Goal: Book appointment/travel/reservation

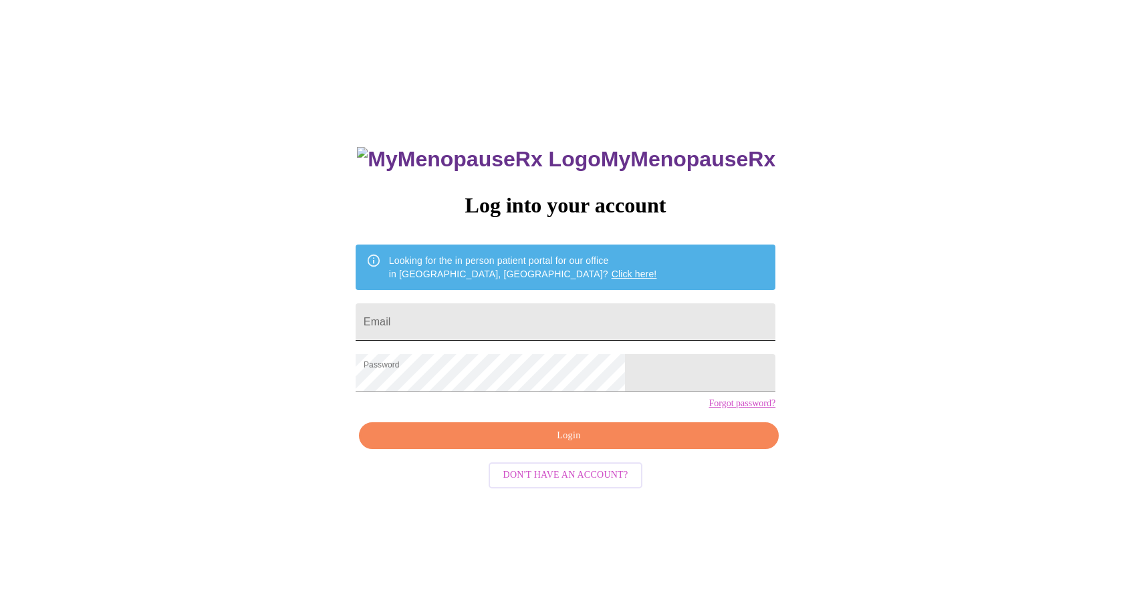
click at [484, 319] on input "Email" at bounding box center [566, 322] width 420 height 37
type input "smuralles27@gmail.com"
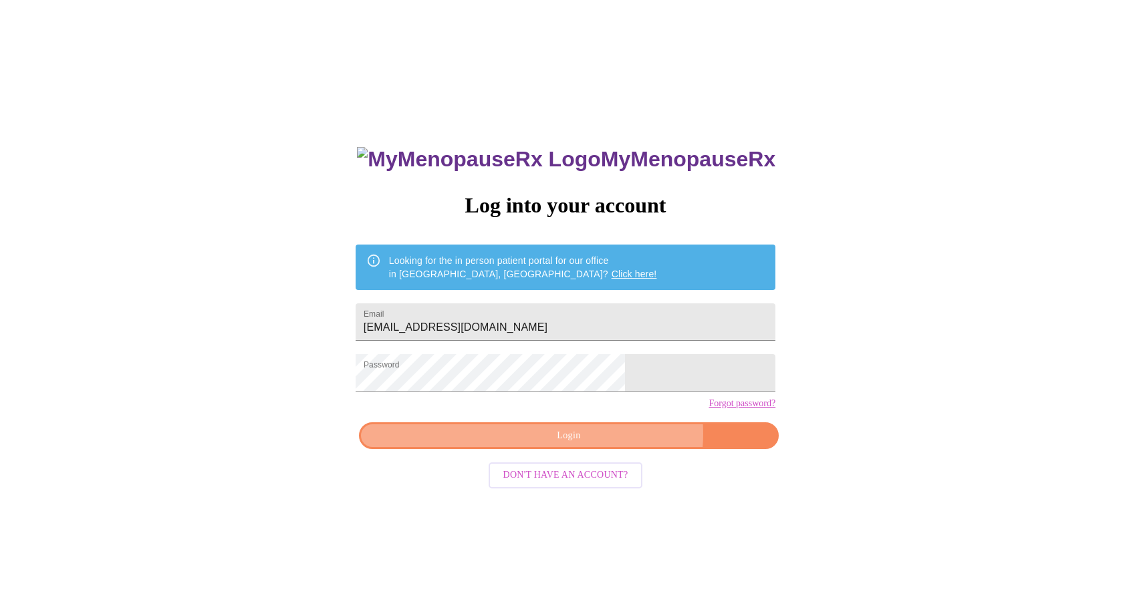
click at [606, 445] on span "Login" at bounding box center [568, 436] width 389 height 17
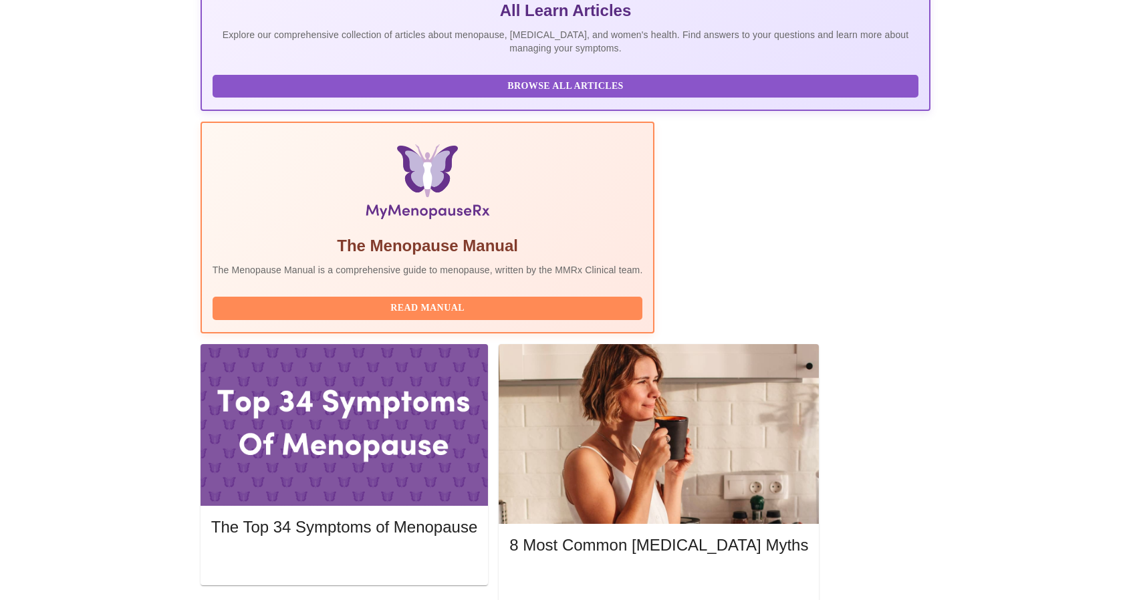
scroll to position [334, 0]
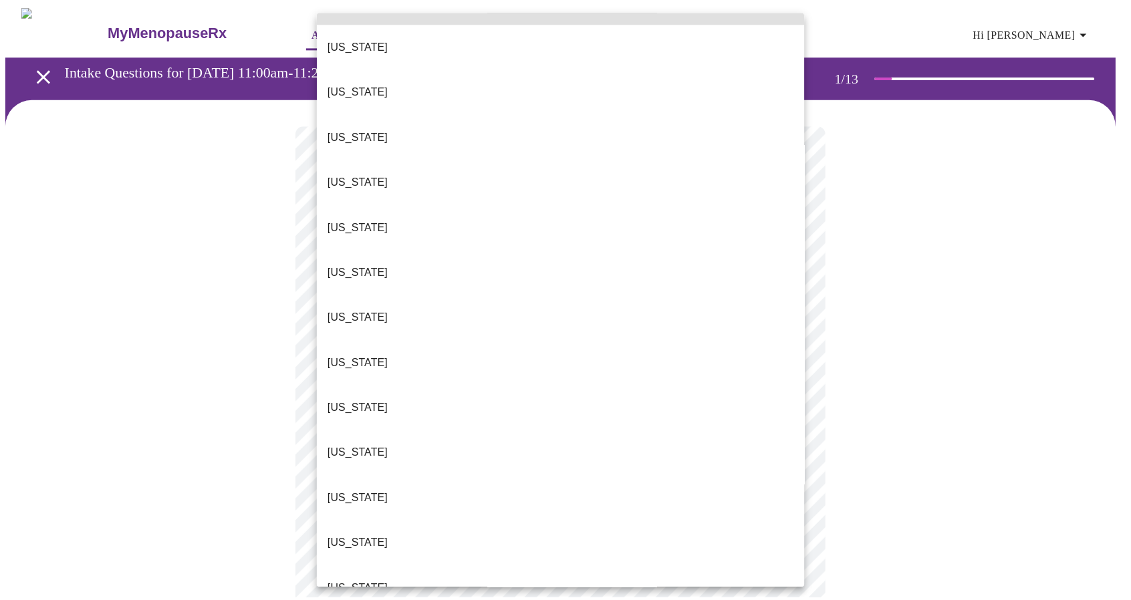
scroll to position [67, 0]
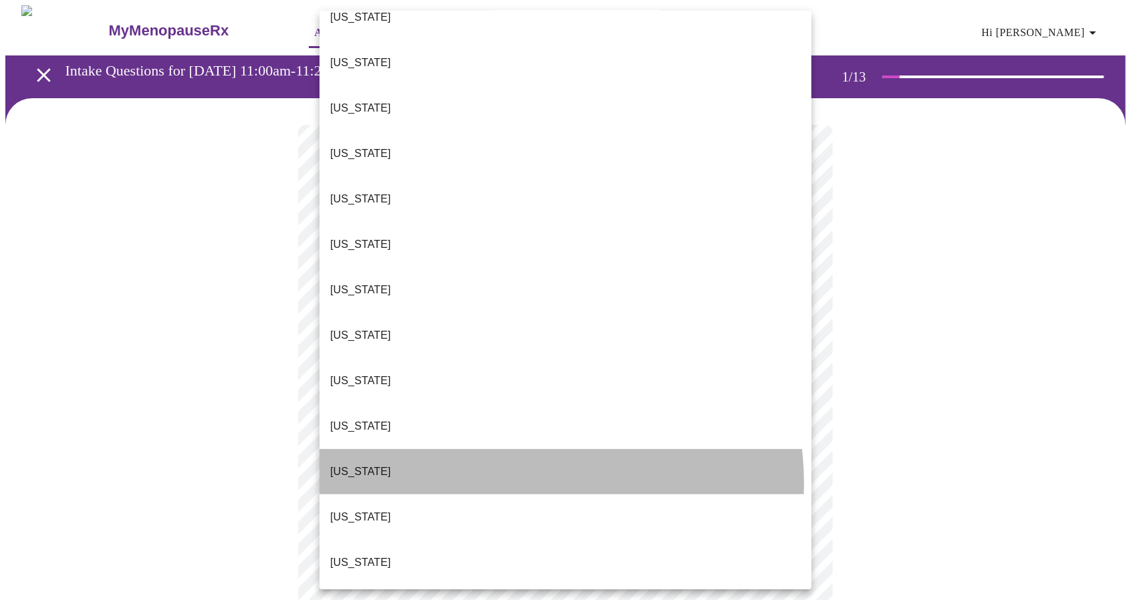
click at [526, 449] on li "Idaho" at bounding box center [566, 471] width 492 height 45
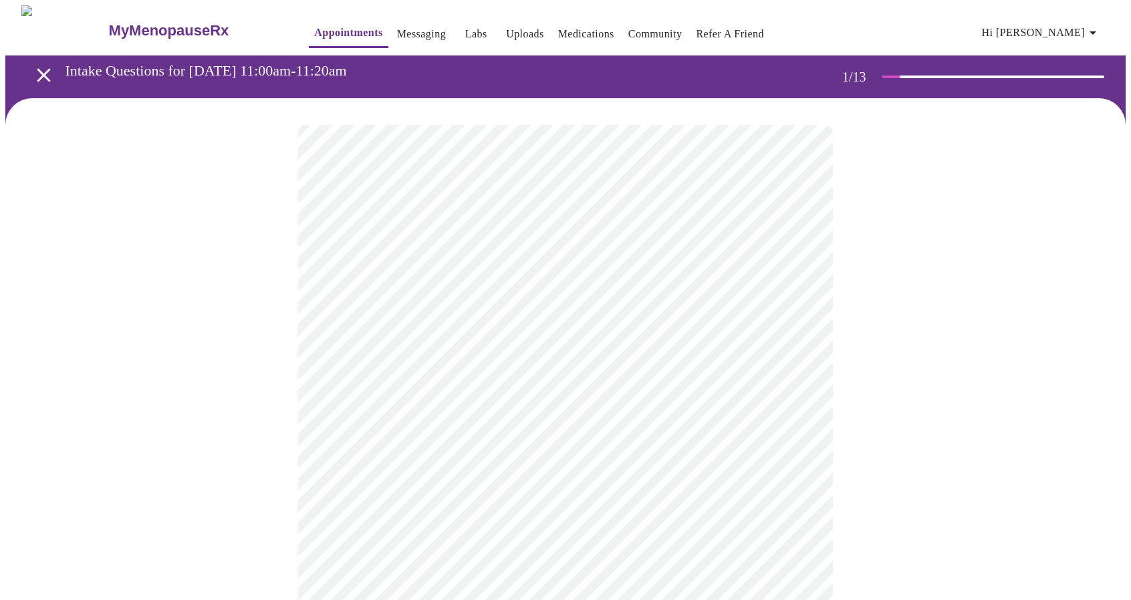
click at [578, 308] on body "MyMenopauseRx Appointments Messaging Labs Uploads Medications Community Refer a…" at bounding box center [565, 611] width 1121 height 1212
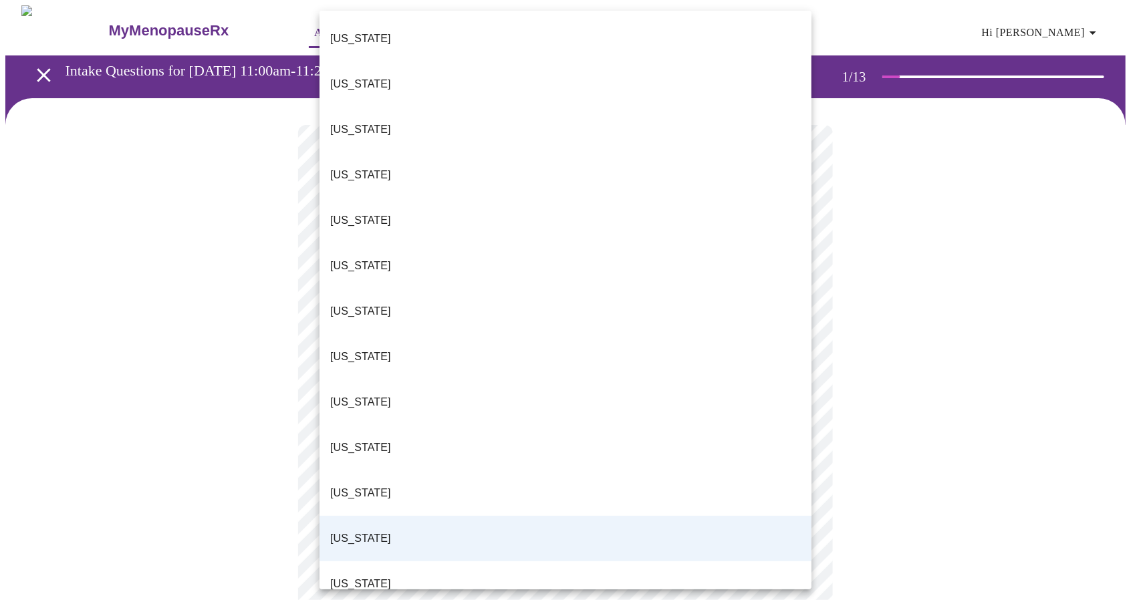
click at [473, 562] on li "[US_STATE]" at bounding box center [566, 584] width 492 height 45
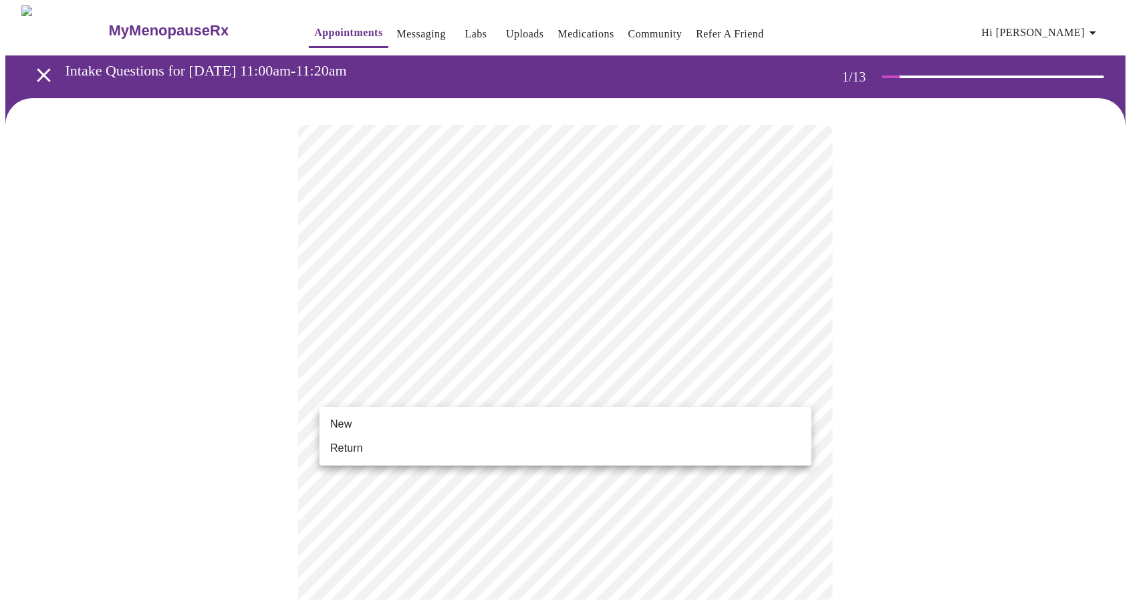
click at [488, 388] on body "MyMenopauseRx Appointments Messaging Labs Uploads Medications Community Refer a…" at bounding box center [570, 611] width 1131 height 1212
click at [467, 437] on li "Return" at bounding box center [566, 449] width 492 height 24
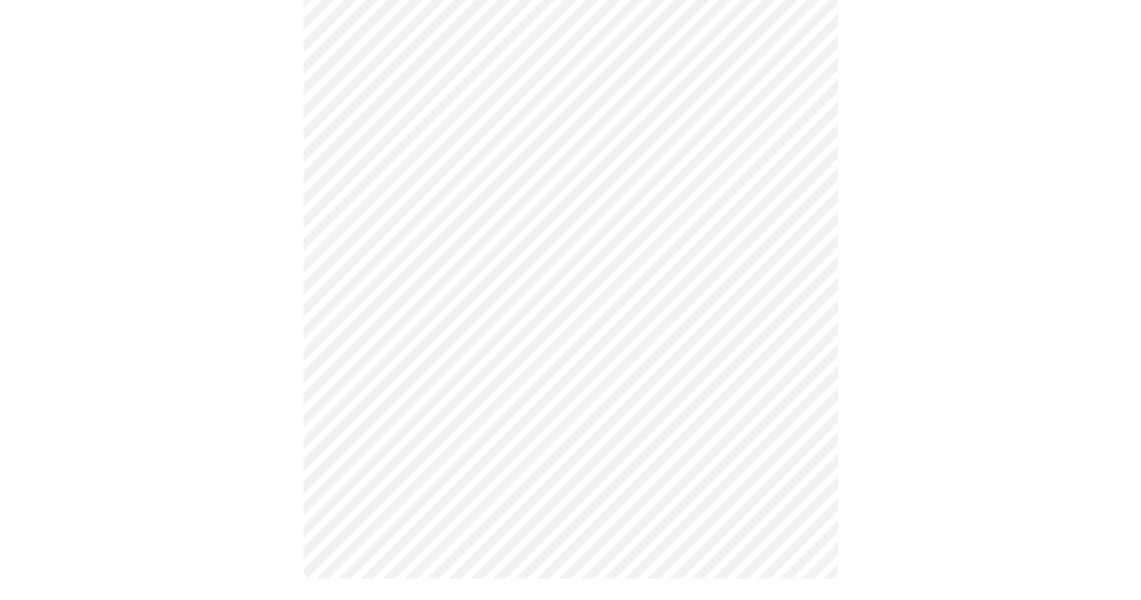
scroll to position [0, 0]
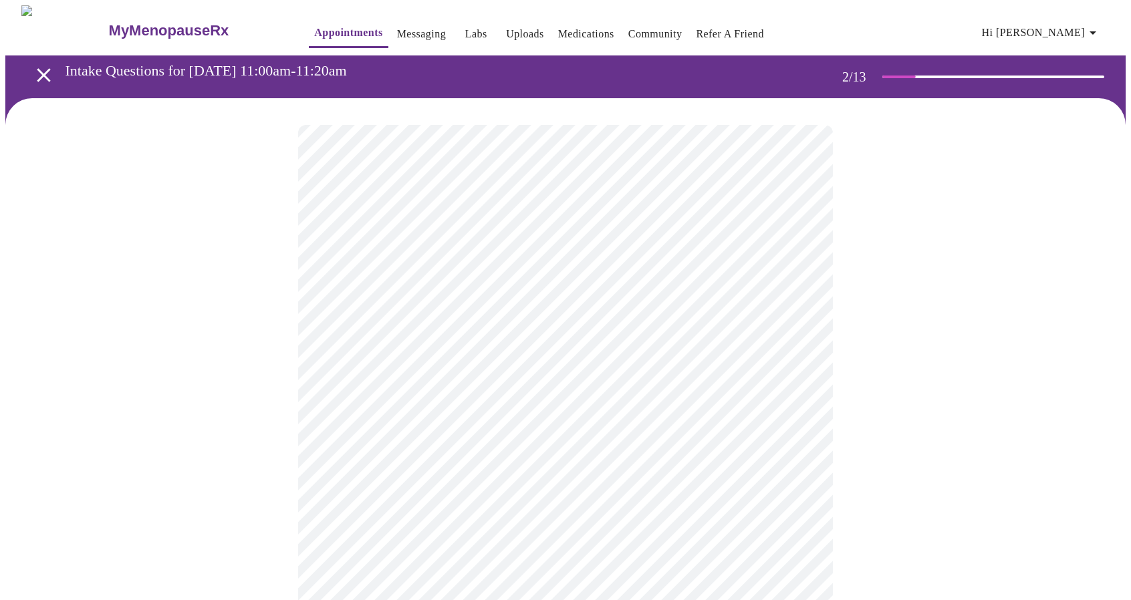
click at [489, 278] on body "MyMenopauseRx Appointments Messaging Labs Uploads Medications Community Refer a…" at bounding box center [565, 406] width 1121 height 803
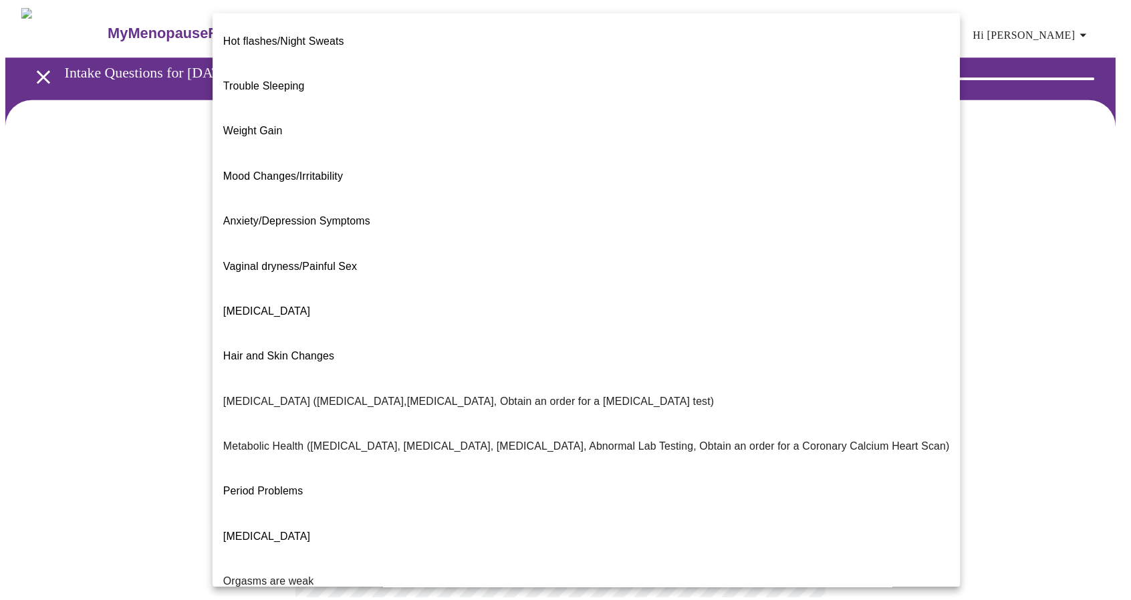
scroll to position [92, 0]
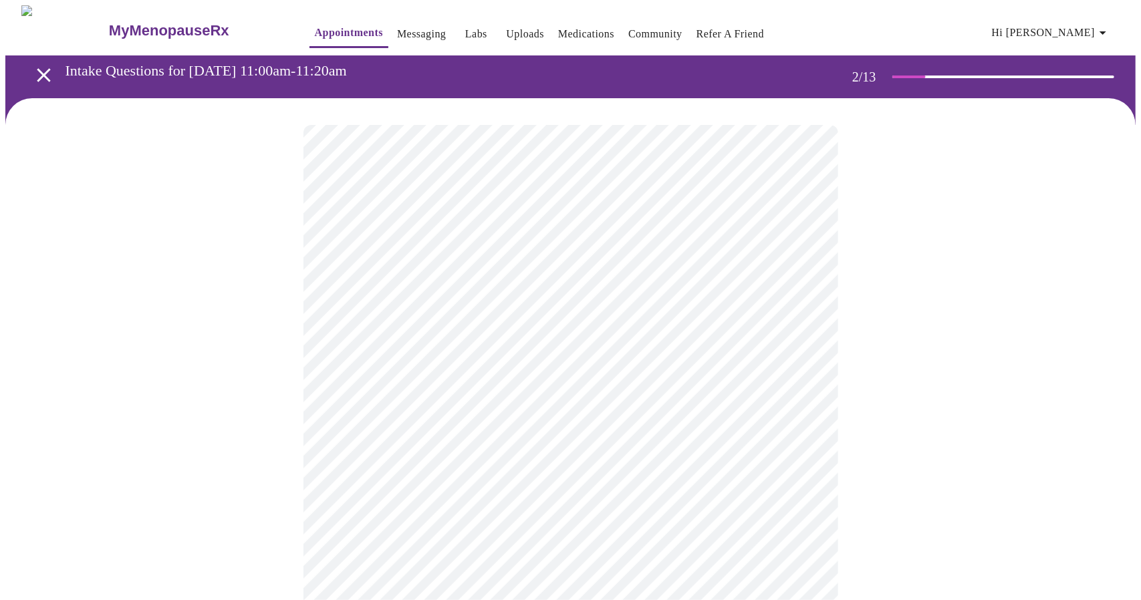
click at [384, 411] on body "MyMenopauseRx Appointments Messaging Labs Uploads Medications Community Refer a…" at bounding box center [570, 402] width 1131 height 795
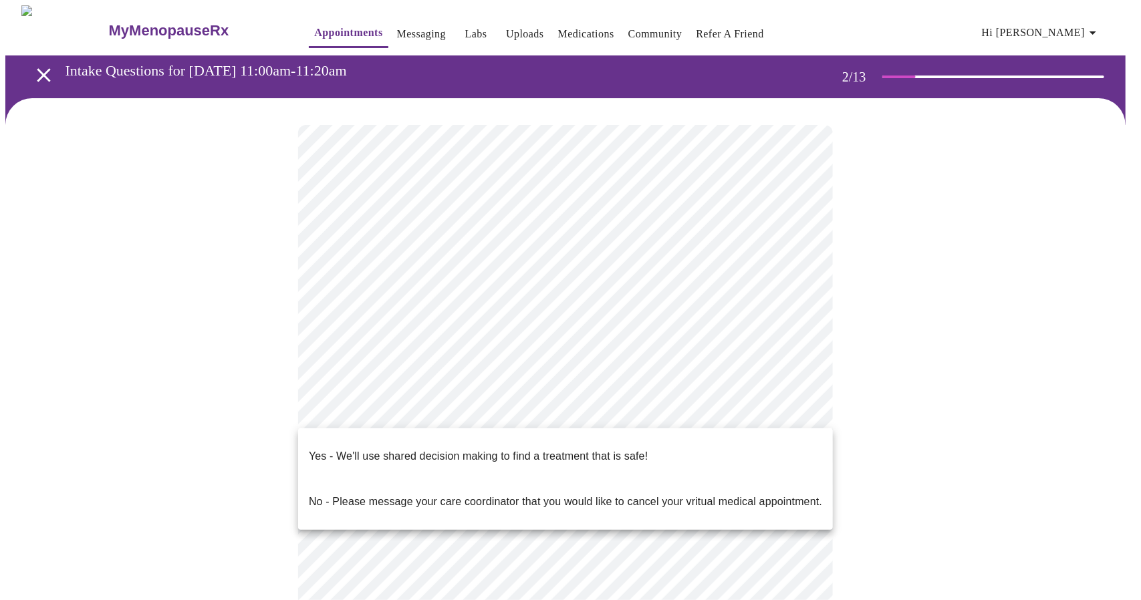
click at [411, 449] on p "Yes - We'll use shared decision making to find a treatment that is safe!" at bounding box center [478, 457] width 339 height 16
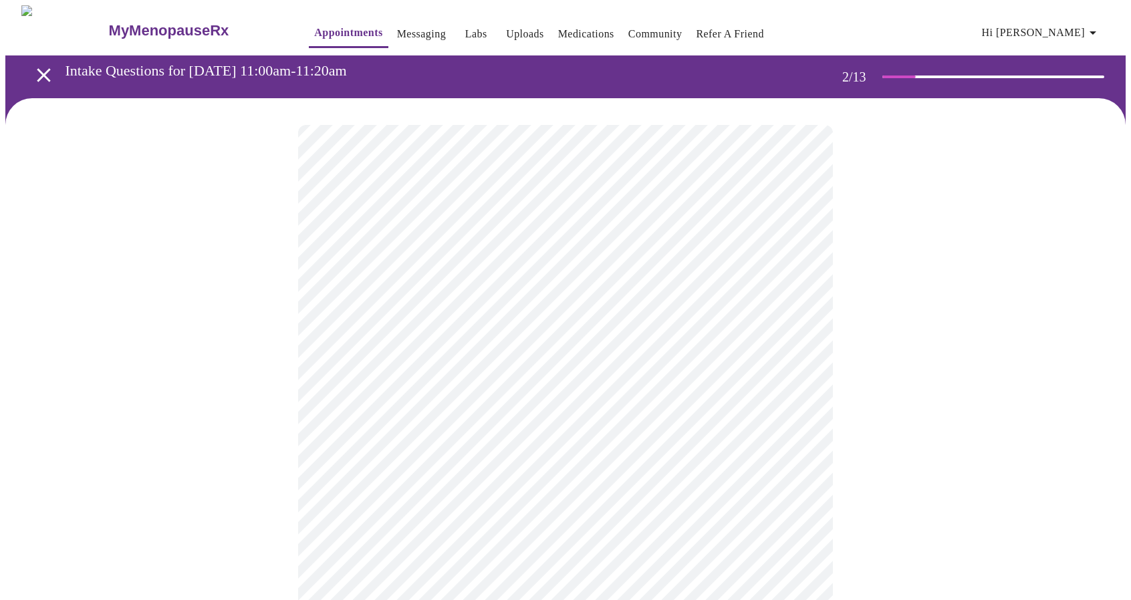
click at [257, 435] on div at bounding box center [565, 445] width 1121 height 694
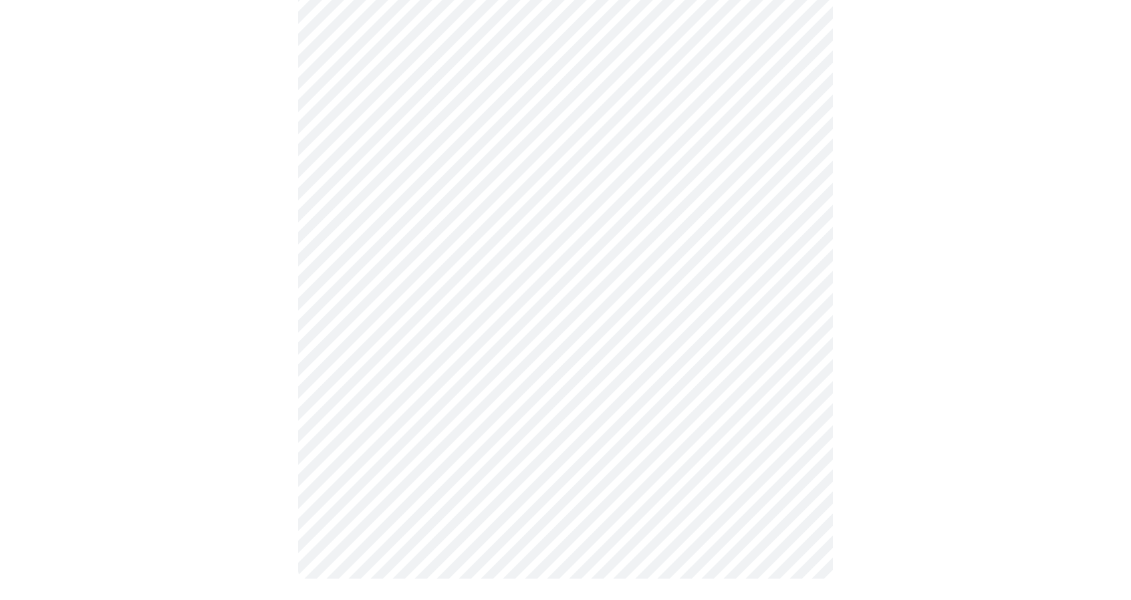
scroll to position [0, 0]
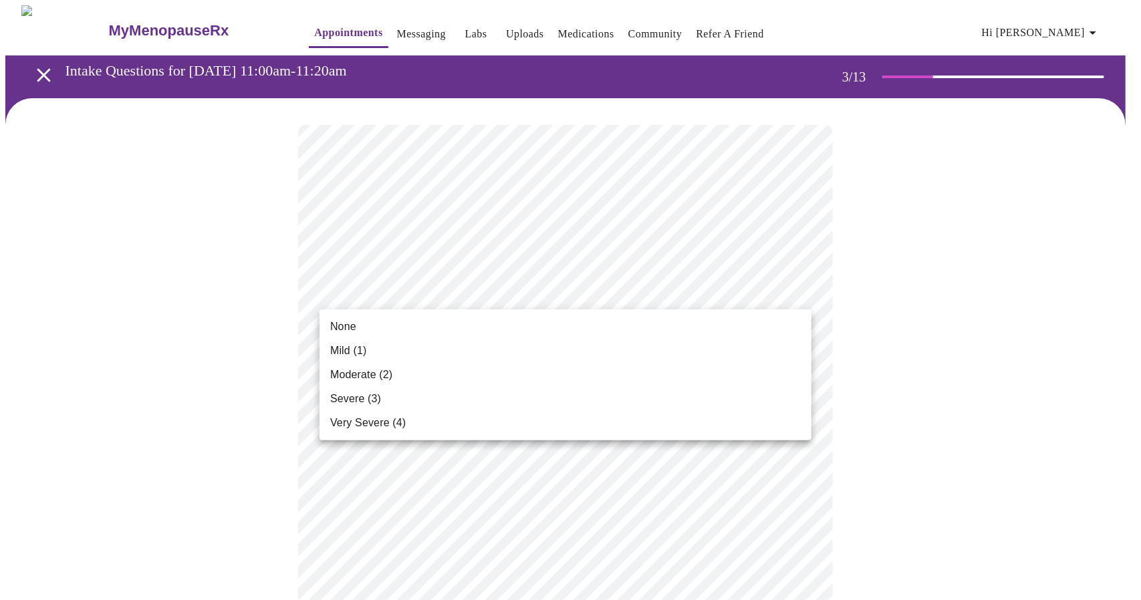
click at [395, 328] on li "None" at bounding box center [566, 327] width 492 height 24
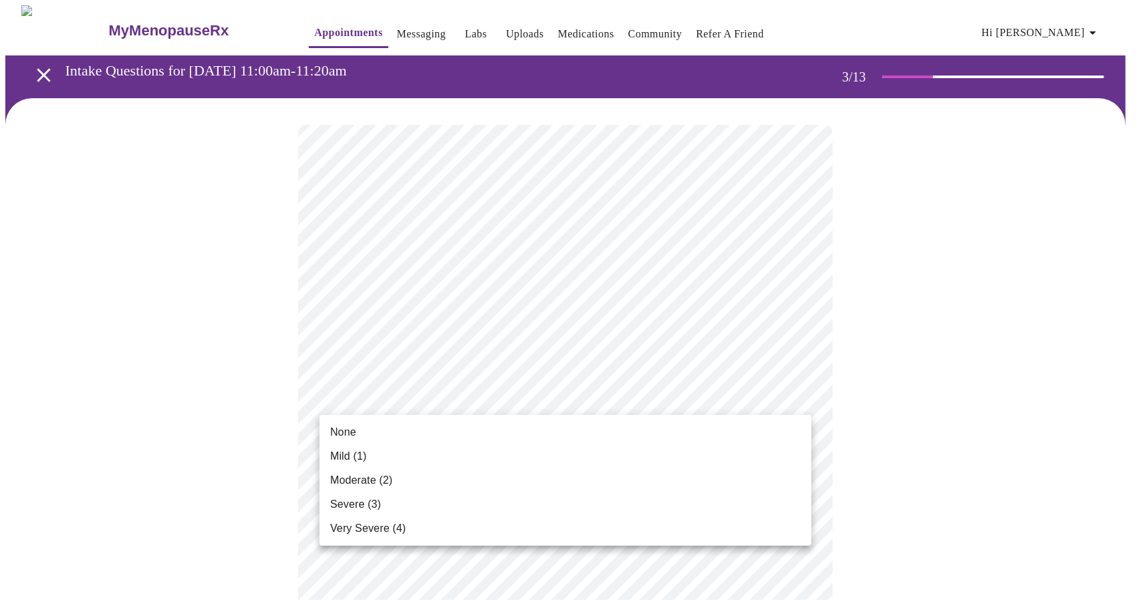
click at [394, 430] on li "None" at bounding box center [566, 433] width 492 height 24
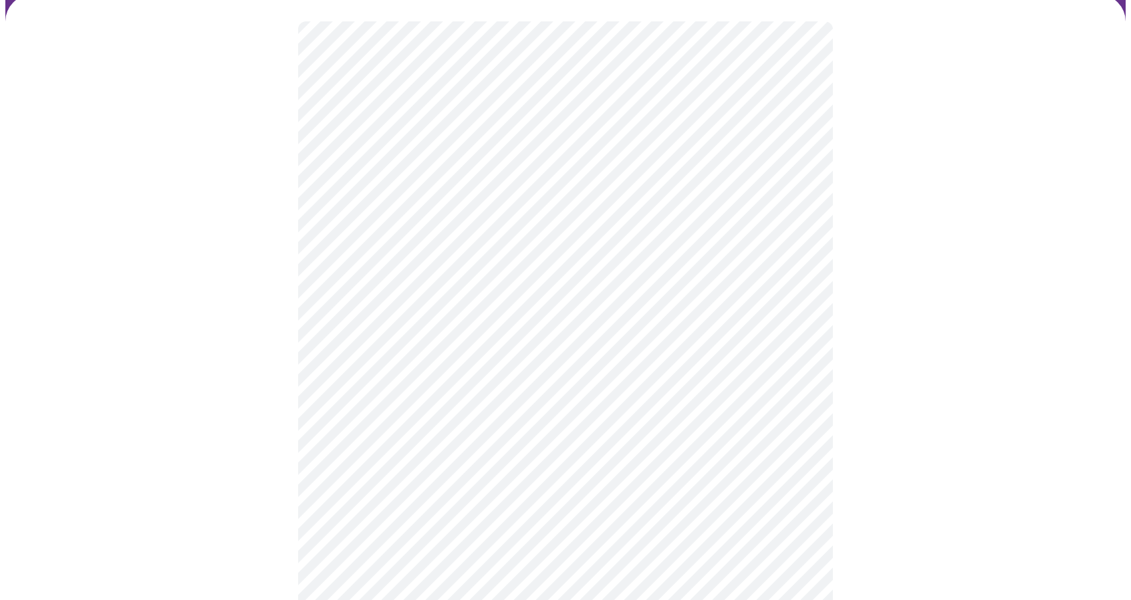
scroll to position [134, 0]
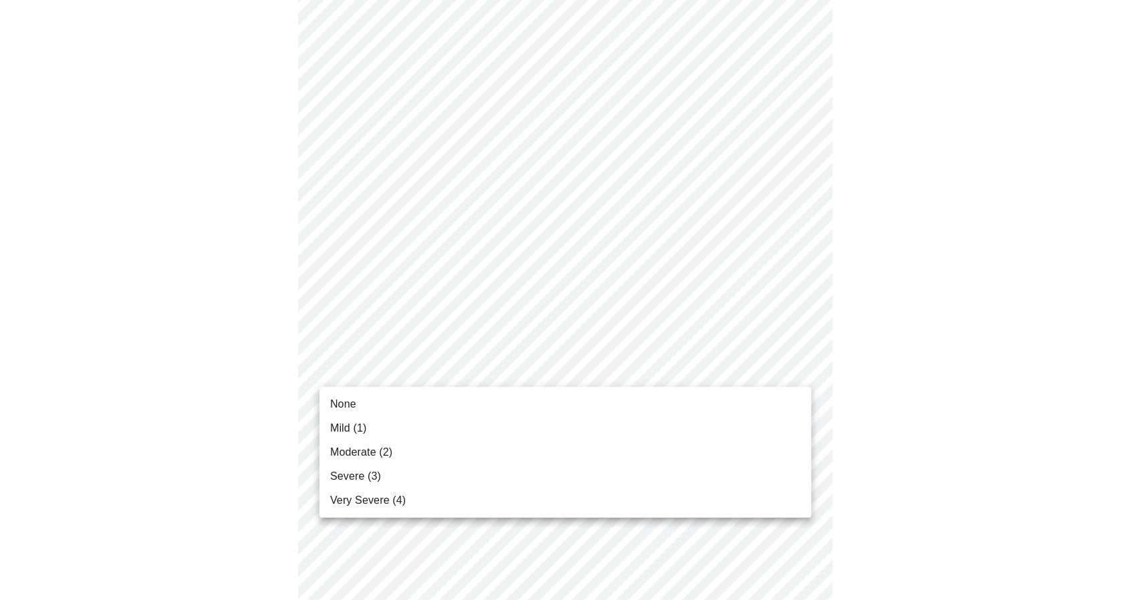
click at [414, 432] on li "Mild (1)" at bounding box center [566, 429] width 492 height 24
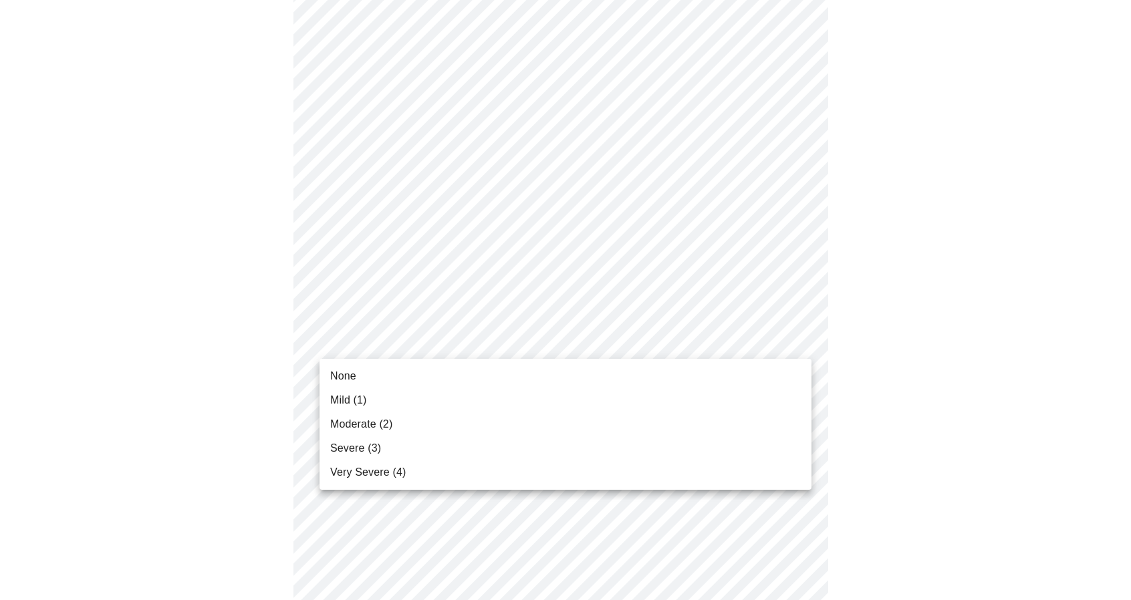
click at [441, 328] on body "MyMenopauseRx Appointments Messaging Labs Uploads Medications Community Refer a…" at bounding box center [565, 599] width 1121 height 1722
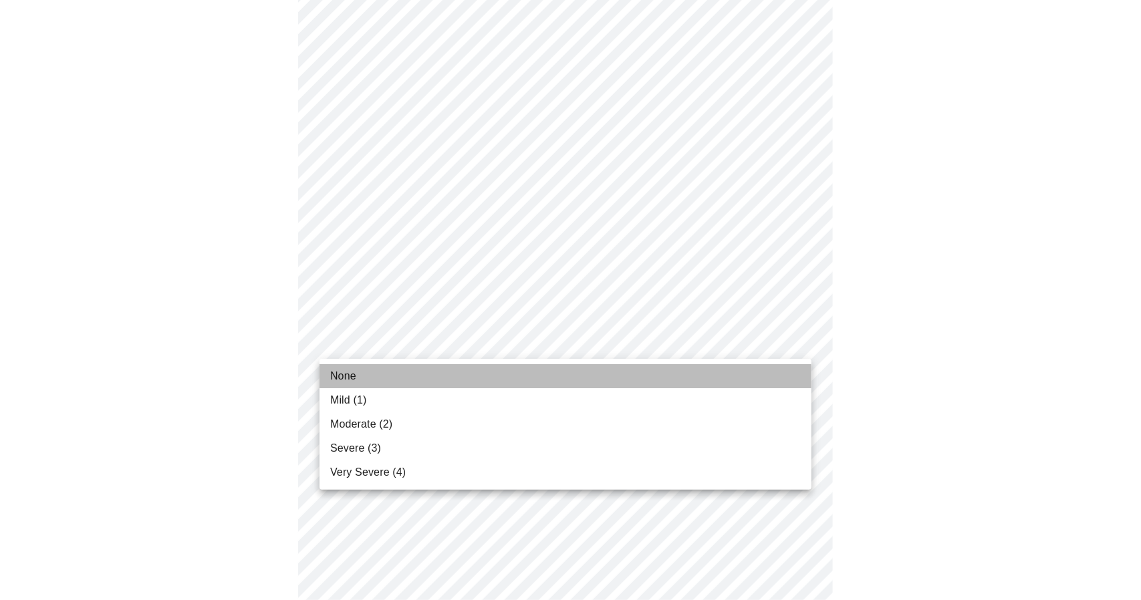
click at [444, 378] on li "None" at bounding box center [566, 376] width 492 height 24
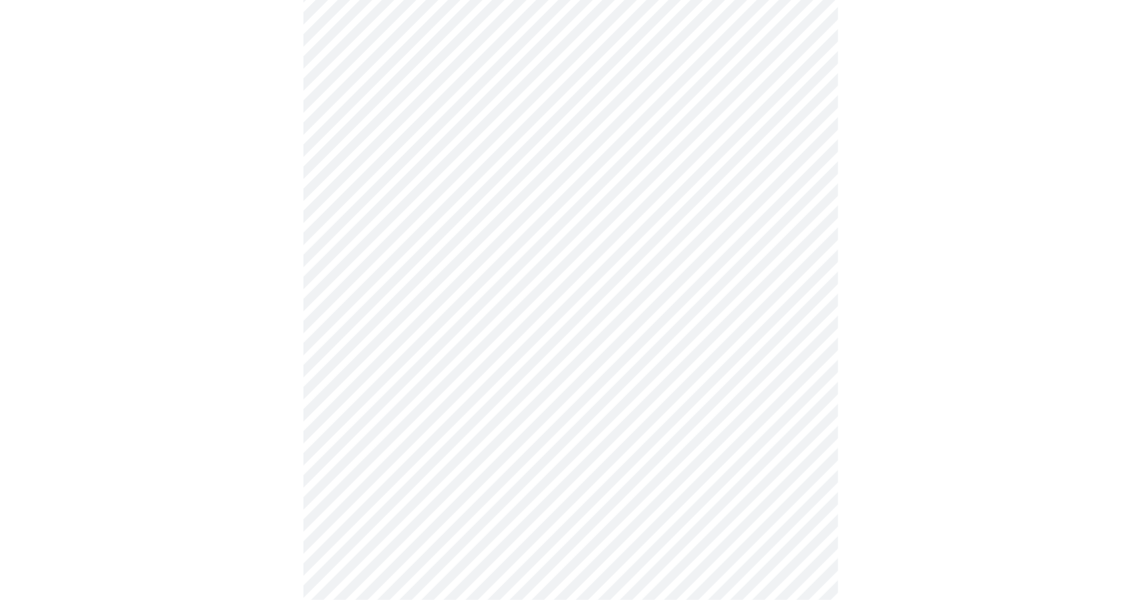
click at [424, 421] on body "MyMenopauseRx Appointments Messaging Labs Uploads Medications Community Refer a…" at bounding box center [570, 590] width 1131 height 1704
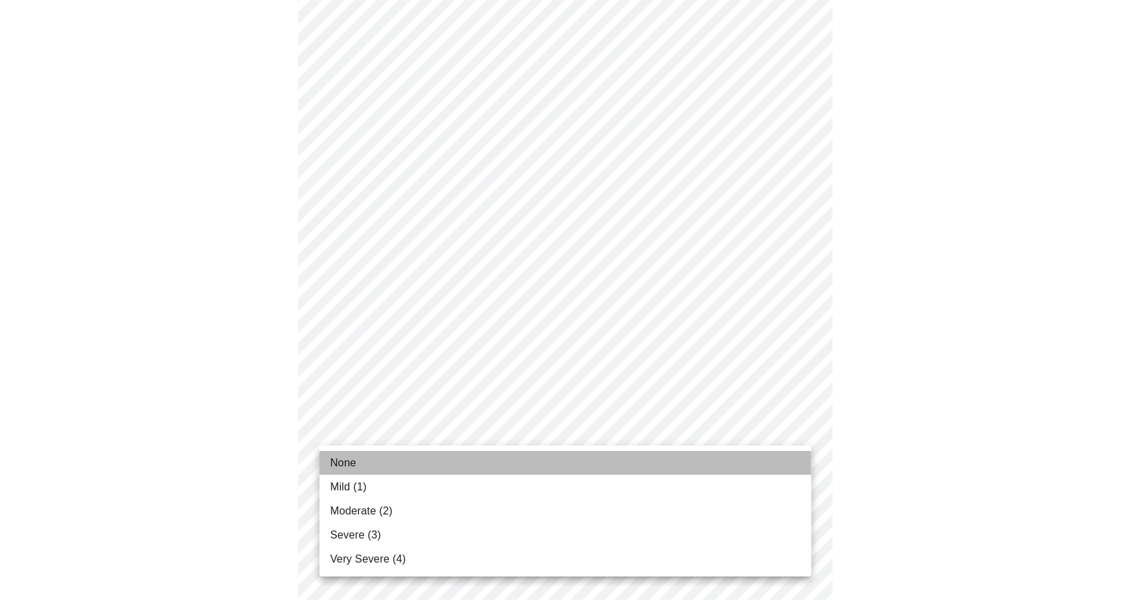
click at [386, 466] on li "None" at bounding box center [566, 463] width 492 height 24
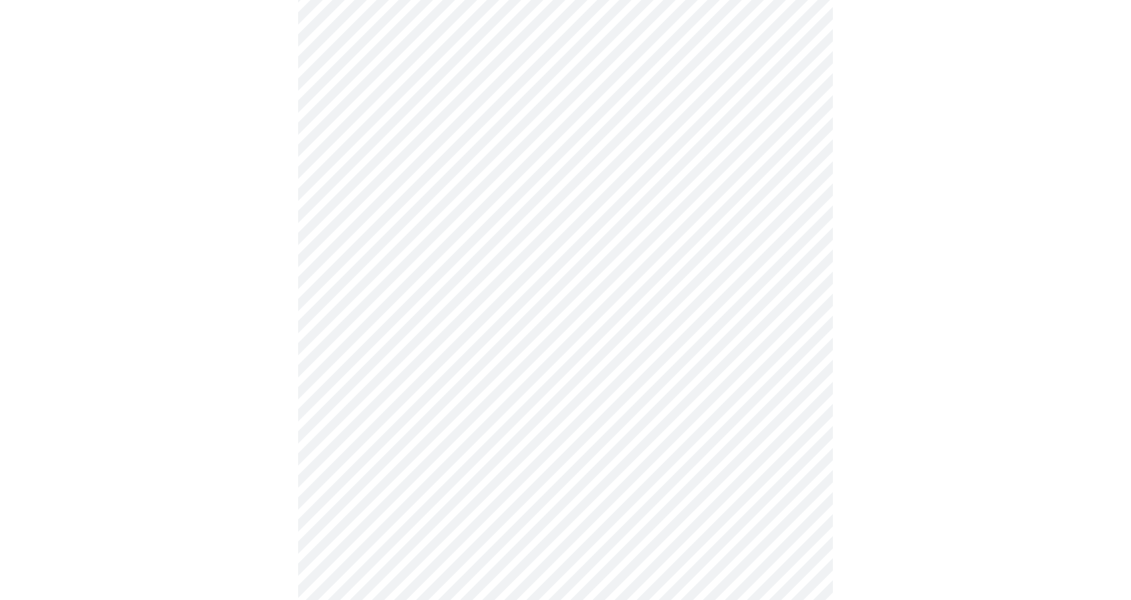
click at [445, 322] on body "MyMenopauseRx Appointments Messaging Labs Uploads Medications Community Refer a…" at bounding box center [565, 379] width 1121 height 1685
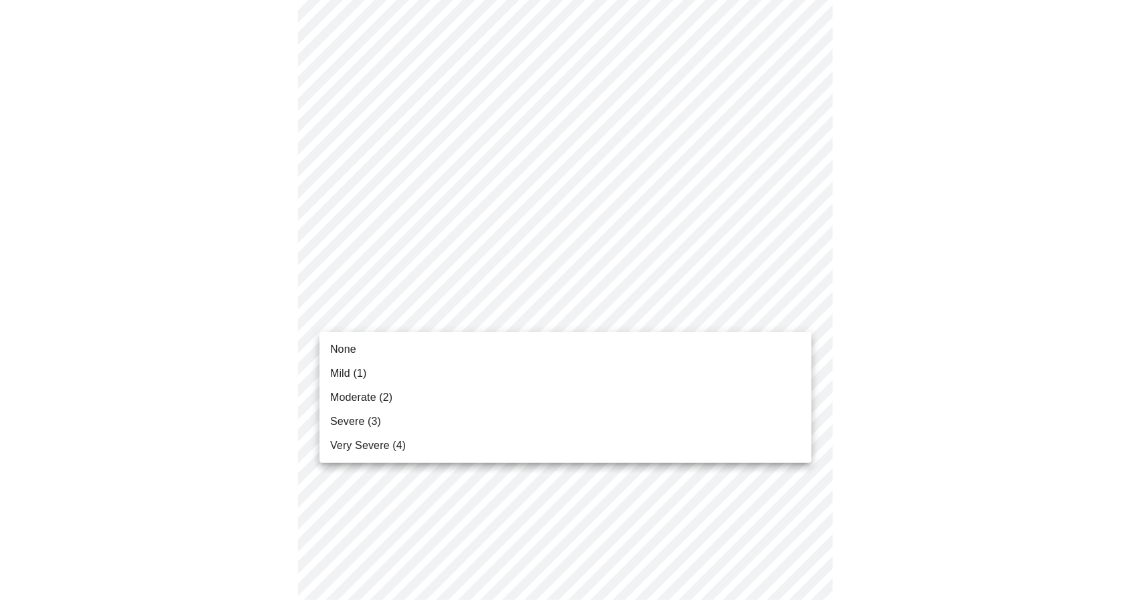
click at [439, 368] on li "Mild (1)" at bounding box center [566, 374] width 492 height 24
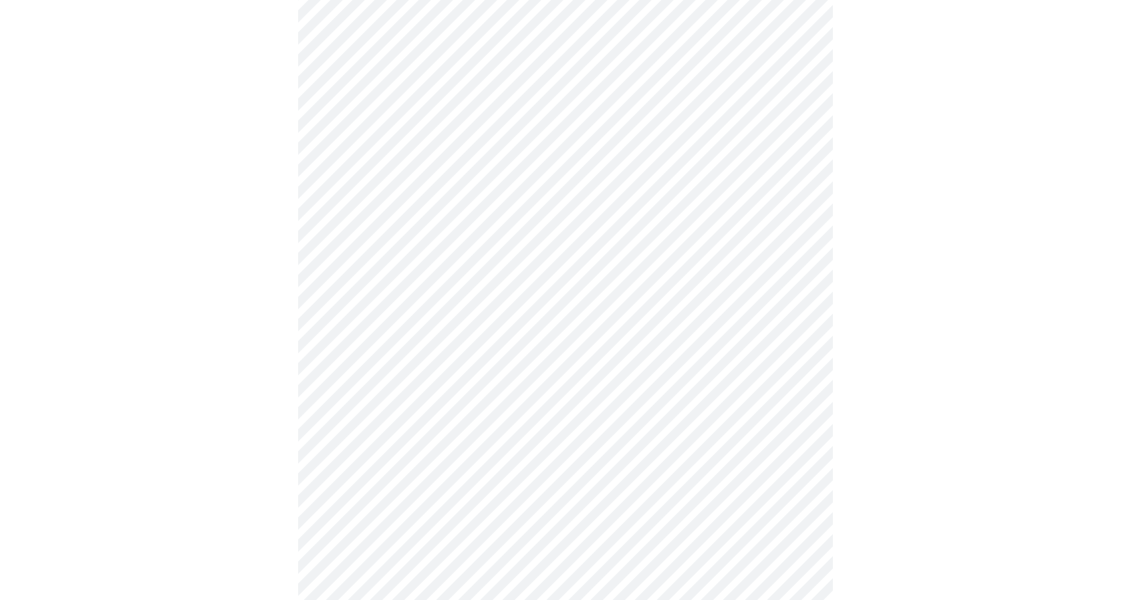
click at [238, 346] on div at bounding box center [565, 416] width 1121 height 1573
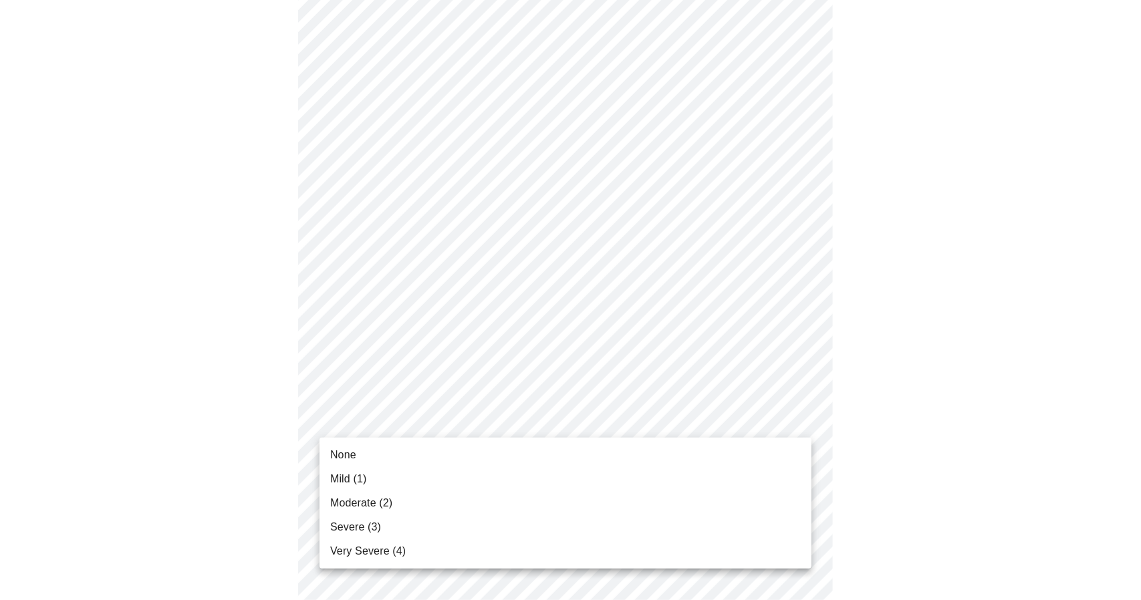
click at [455, 429] on body "MyMenopauseRx Appointments Messaging Labs Uploads Medications Community Refer a…" at bounding box center [570, 370] width 1131 height 1666
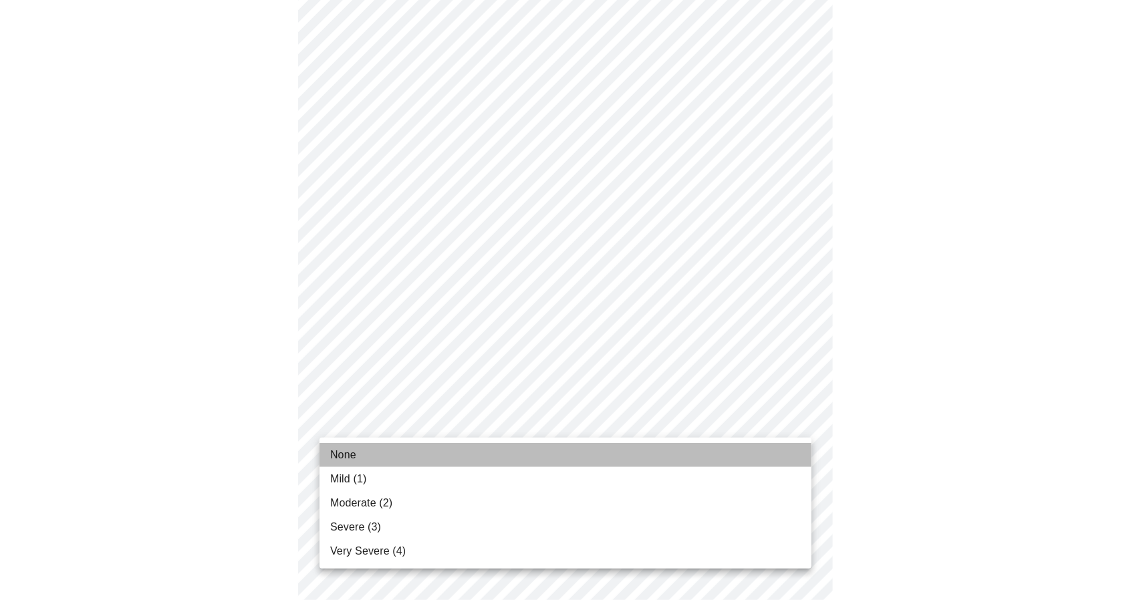
drag, startPoint x: 415, startPoint y: 454, endPoint x: 278, endPoint y: 435, distance: 137.7
click at [415, 454] on li "None" at bounding box center [566, 455] width 492 height 24
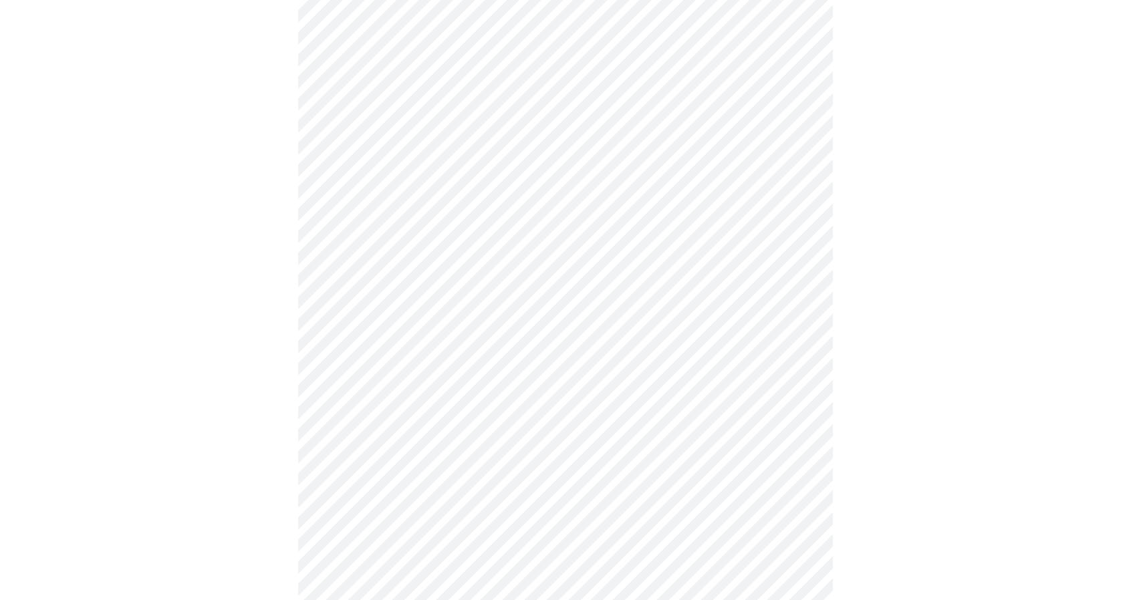
click at [242, 421] on div at bounding box center [565, 407] width 1121 height 1555
click at [439, 407] on body "MyMenopauseRx Appointments Messaging Labs Uploads Medications Community Refer a…" at bounding box center [565, 228] width 1121 height 1648
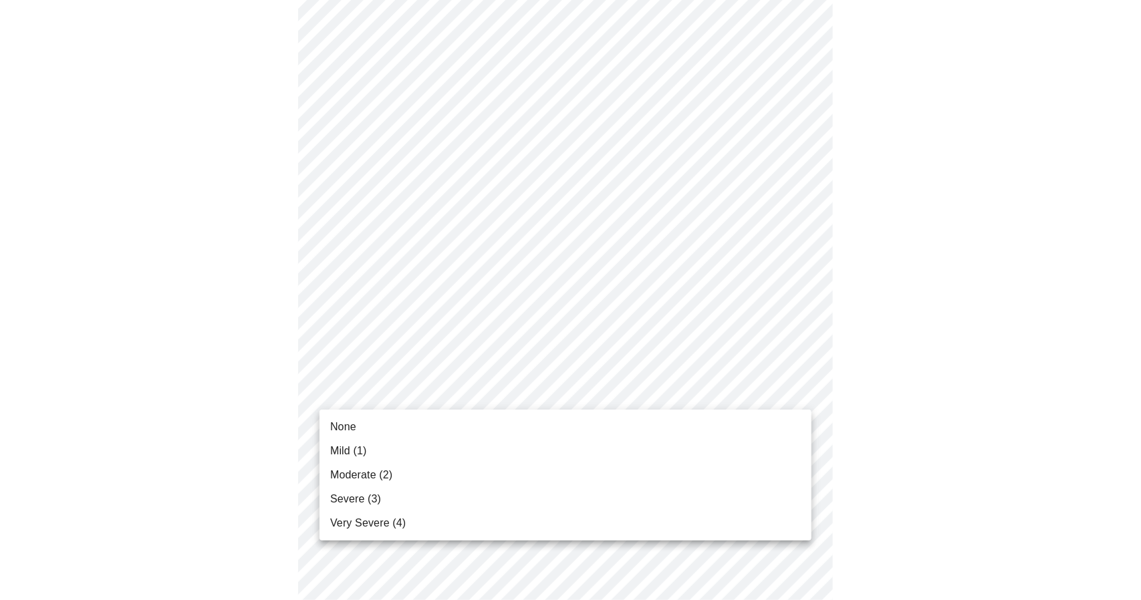
drag, startPoint x: 405, startPoint y: 421, endPoint x: 330, endPoint y: 411, distance: 76.1
click at [392, 421] on li "None" at bounding box center [566, 427] width 492 height 24
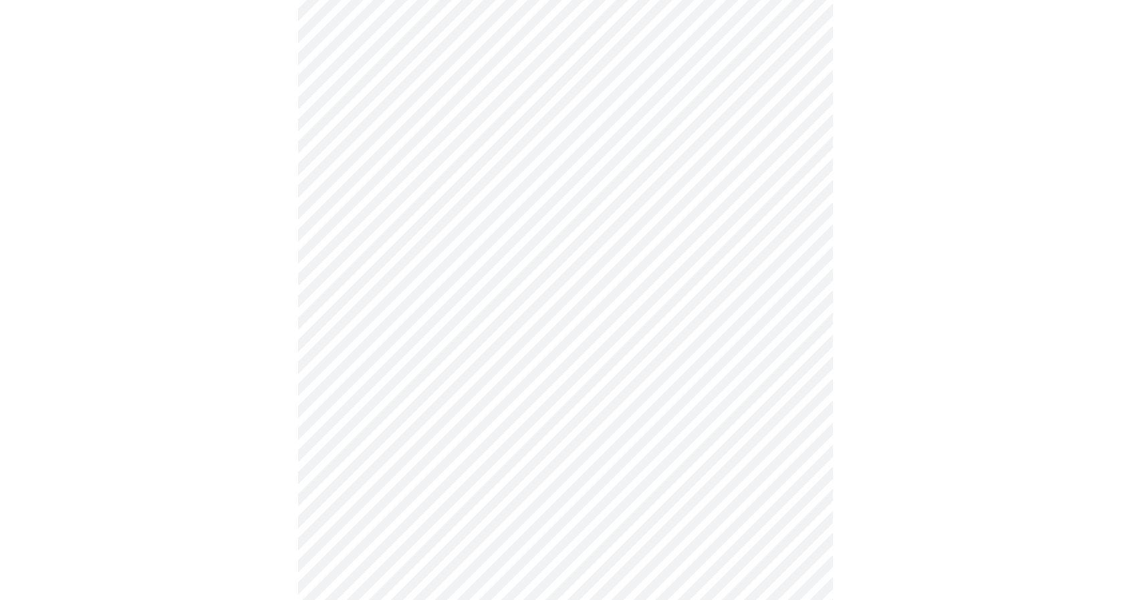
click at [225, 391] on div at bounding box center [565, 264] width 1121 height 1536
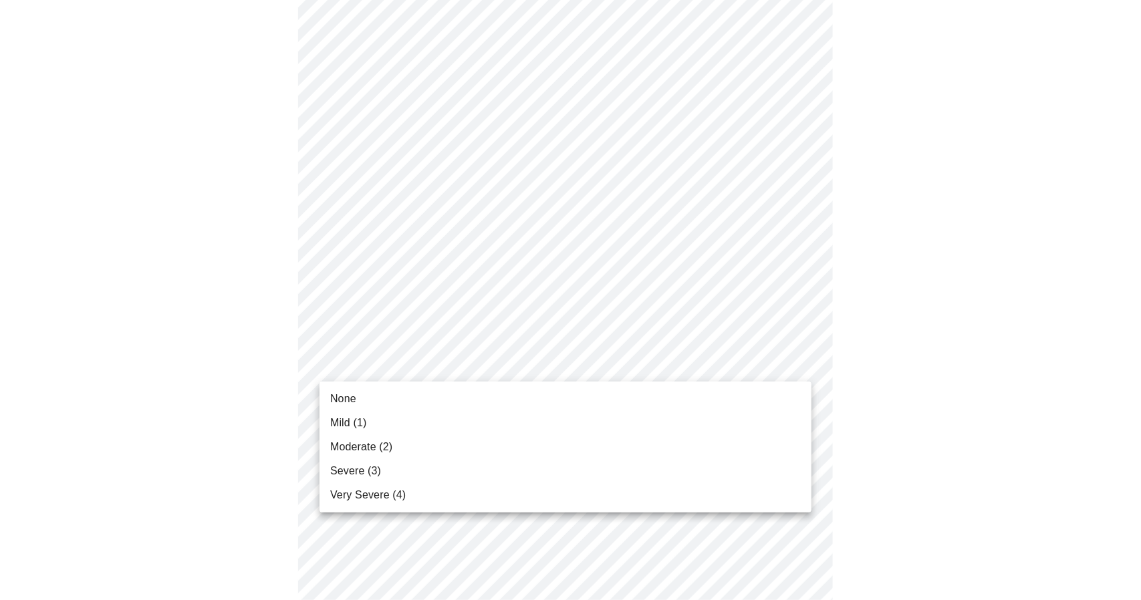
click at [447, 366] on body "MyMenopauseRx Appointments Messaging Labs Uploads Medications Community Refer a…" at bounding box center [570, 84] width 1131 height 1629
drag, startPoint x: 421, startPoint y: 399, endPoint x: 277, endPoint y: 376, distance: 146.1
click at [421, 399] on li "None" at bounding box center [566, 399] width 492 height 24
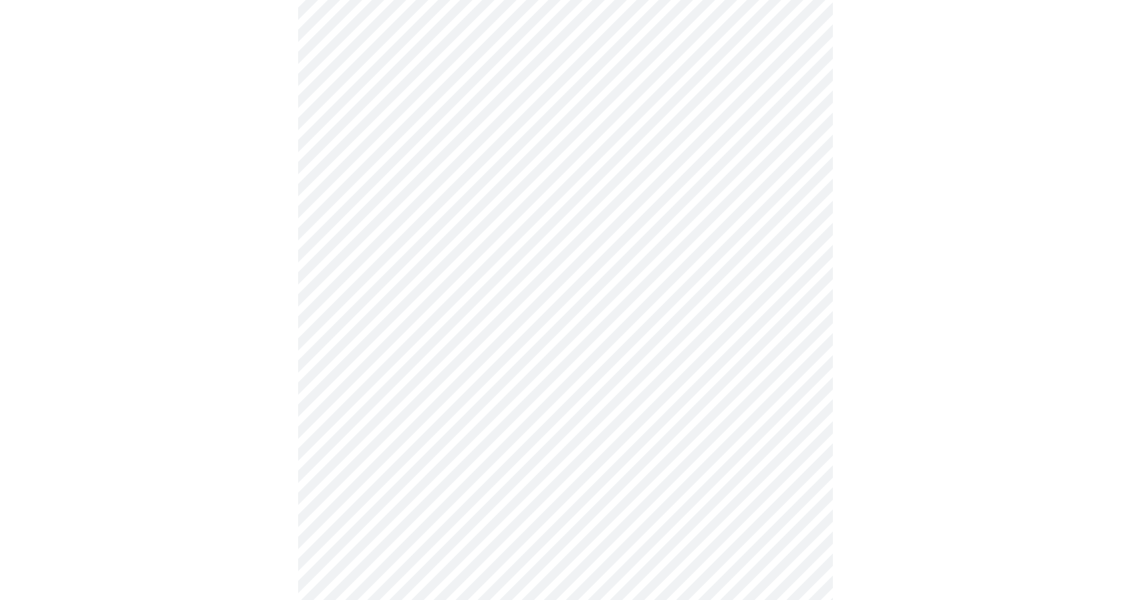
click at [235, 374] on div at bounding box center [565, 121] width 1121 height 1517
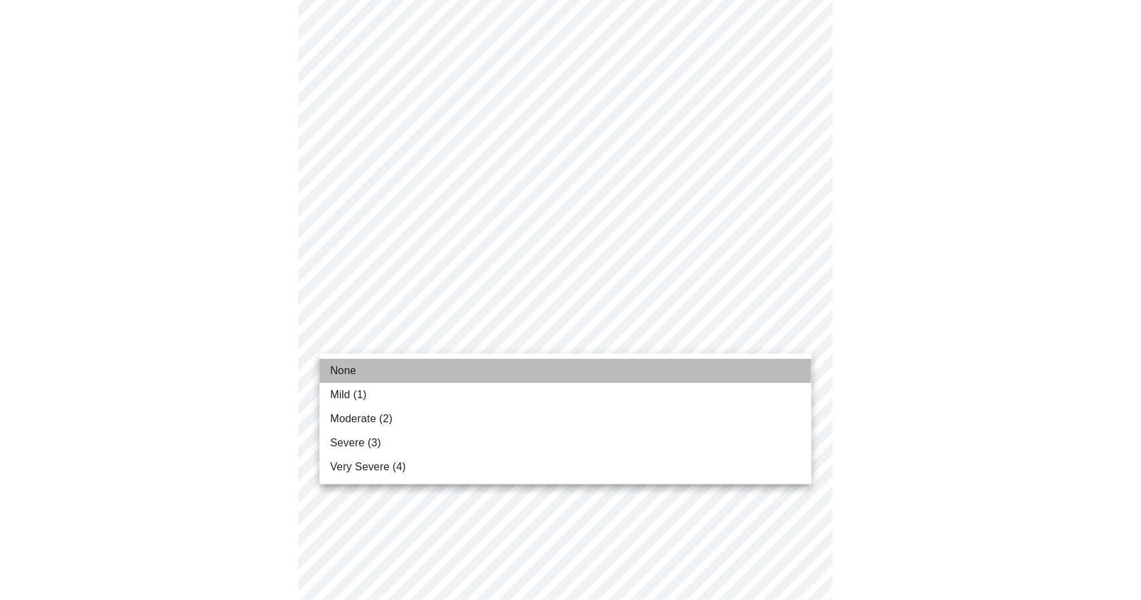
drag, startPoint x: 397, startPoint y: 364, endPoint x: 225, endPoint y: 362, distance: 172.5
click at [392, 364] on li "None" at bounding box center [566, 371] width 492 height 24
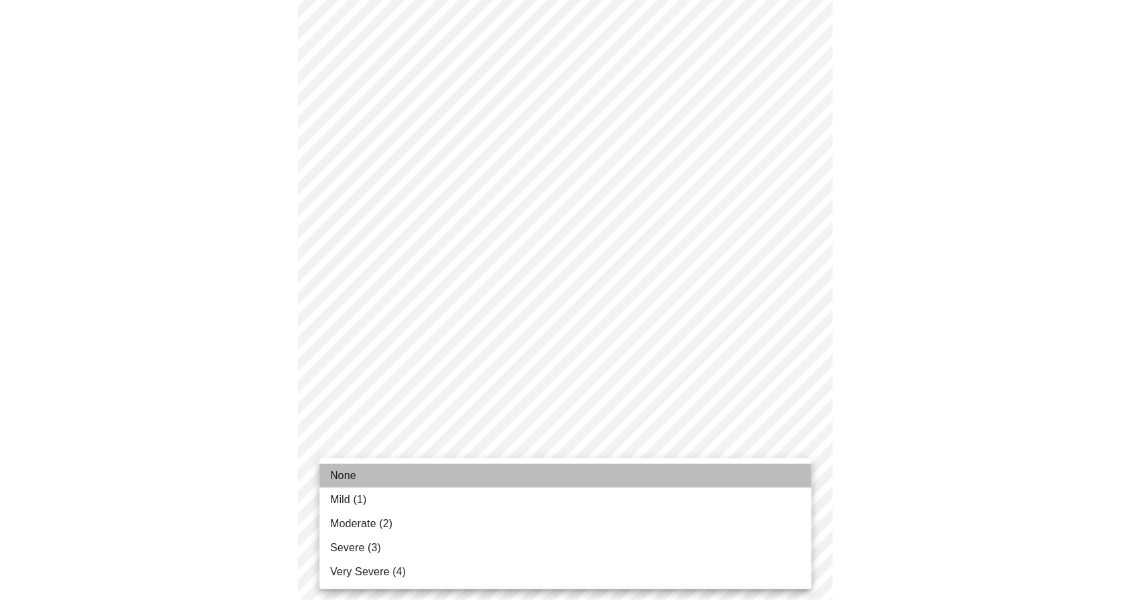
drag, startPoint x: 354, startPoint y: 471, endPoint x: 249, endPoint y: 434, distance: 111.9
click at [346, 465] on li "None" at bounding box center [566, 476] width 492 height 24
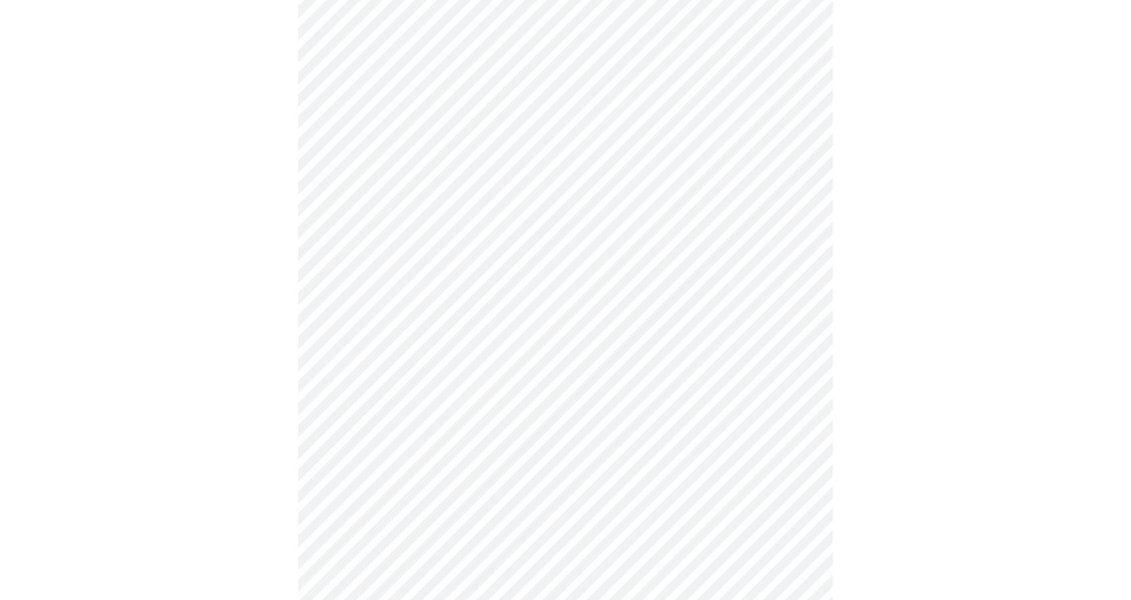
click at [551, 294] on body "MyMenopauseRx Appointments Messaging Labs Uploads Medications Community Refer a…" at bounding box center [570, 169] width 1131 height 1264
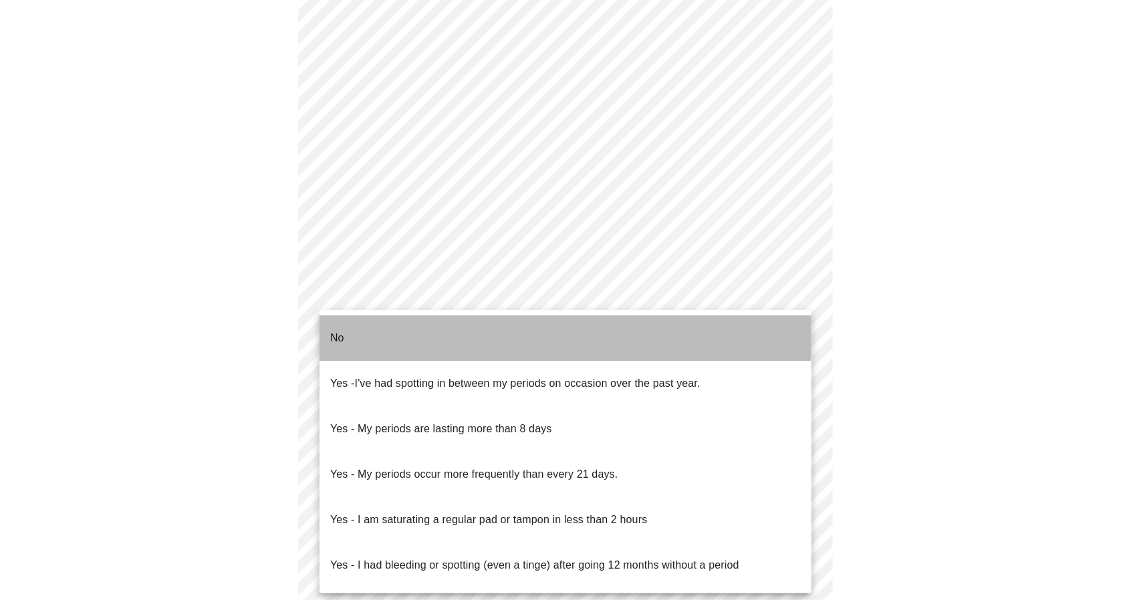
click at [548, 330] on li "No" at bounding box center [566, 338] width 492 height 45
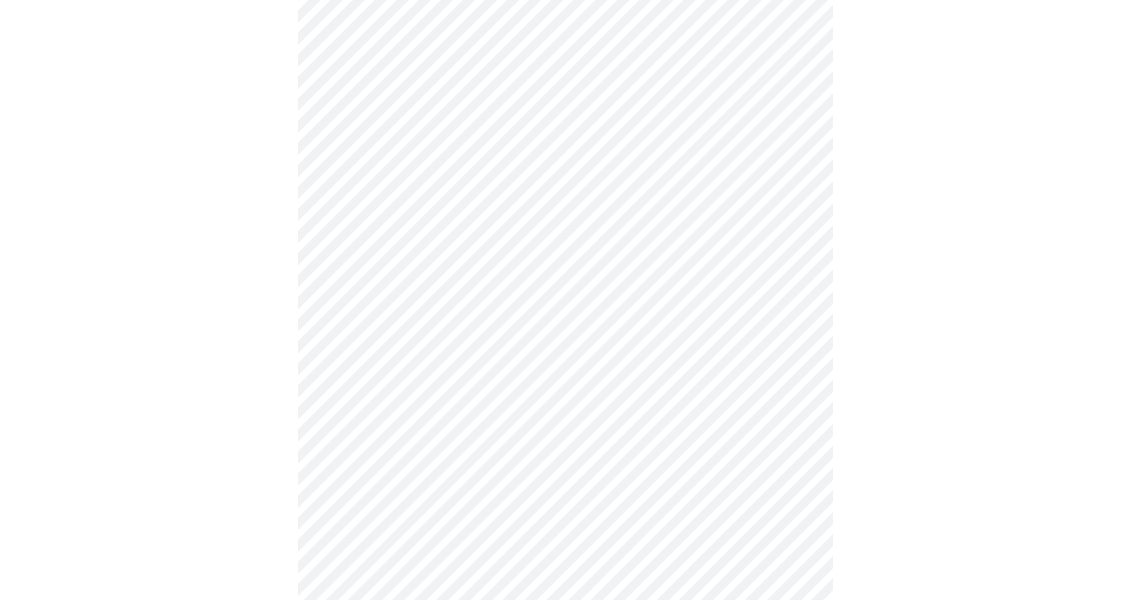
click at [197, 339] on div at bounding box center [565, 211] width 1121 height 1163
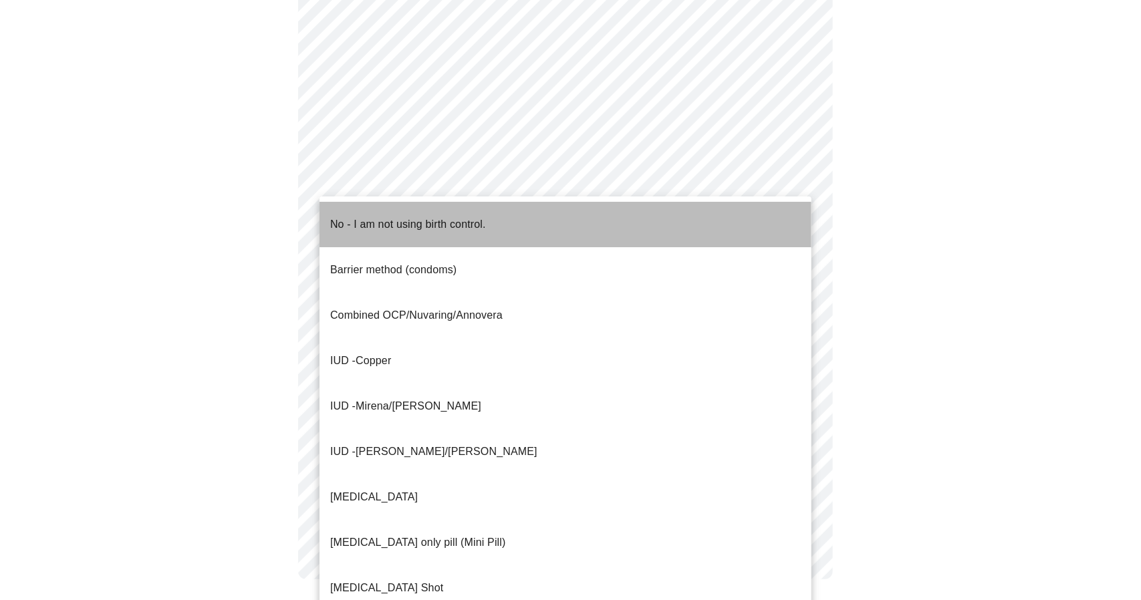
click at [384, 217] on p "No - I am not using birth control." at bounding box center [408, 225] width 156 height 16
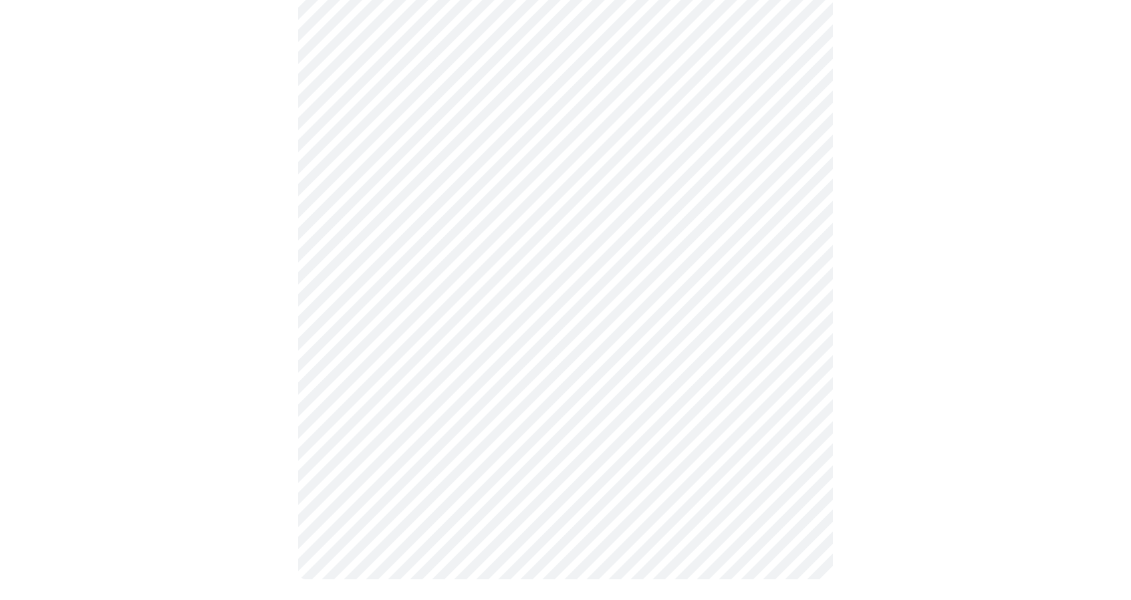
click at [219, 271] on div at bounding box center [565, 28] width 1121 height 1155
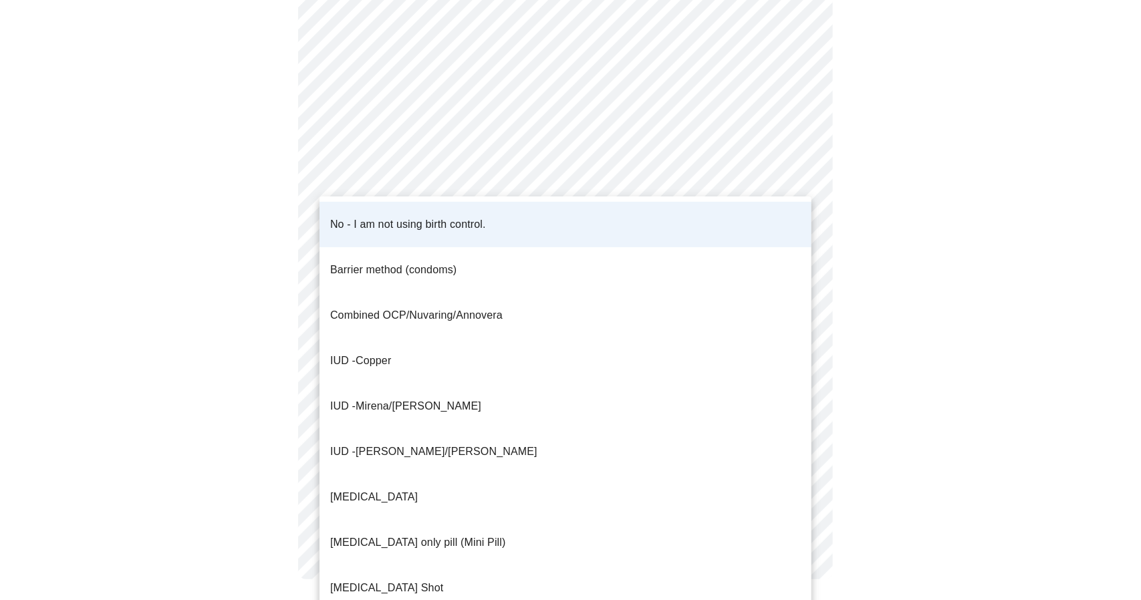
click at [413, 262] on p "Barrier method (condoms)" at bounding box center [393, 270] width 126 height 16
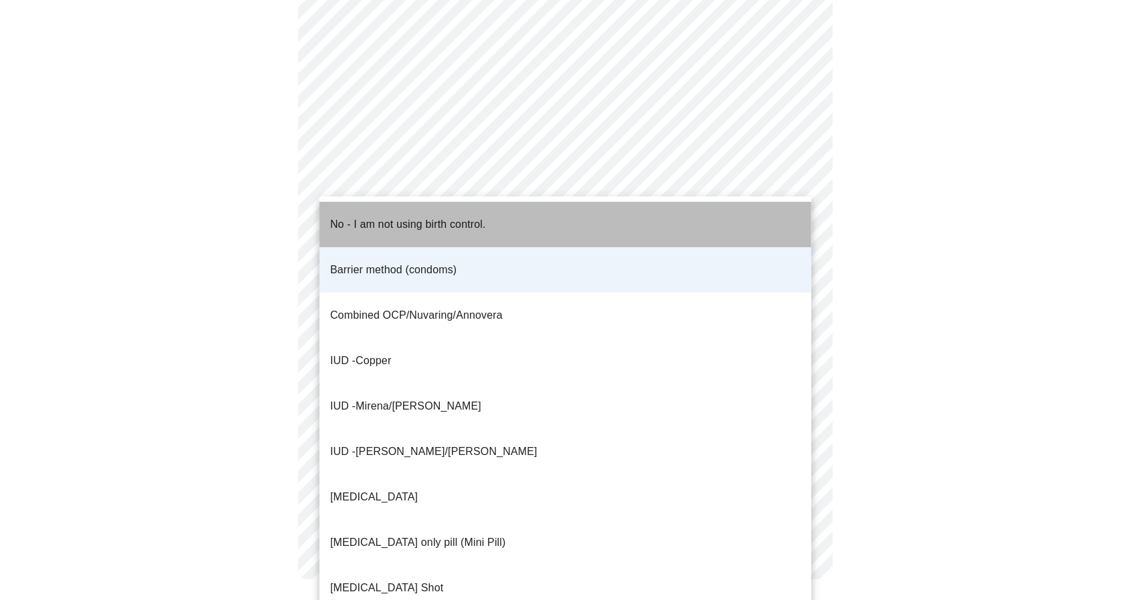
click at [442, 221] on p "No - I am not using birth control." at bounding box center [408, 225] width 156 height 16
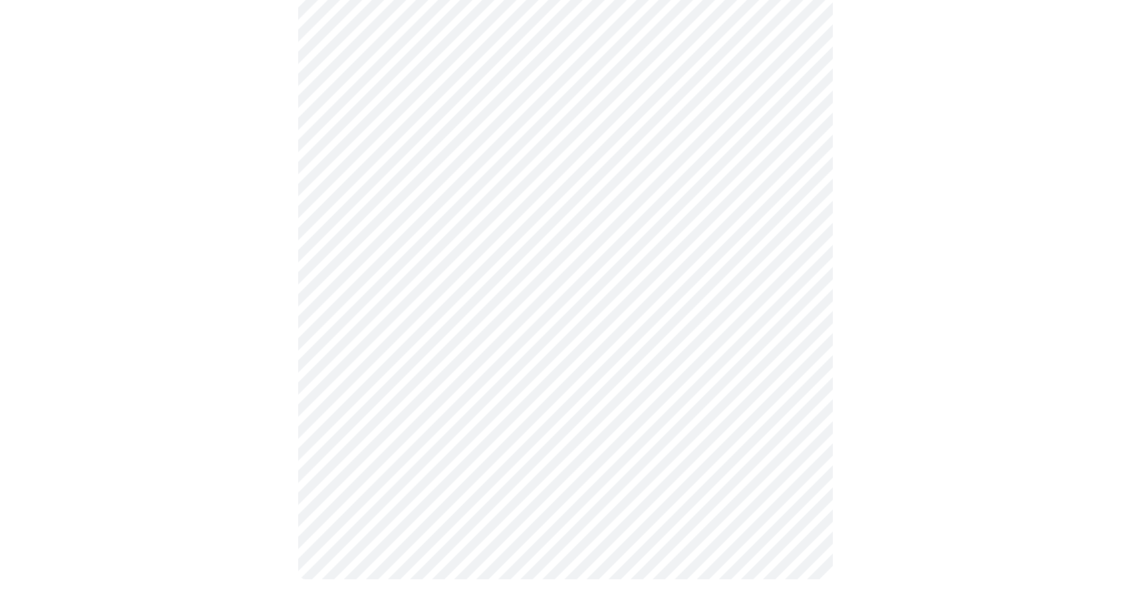
click at [157, 316] on div at bounding box center [565, 28] width 1121 height 1155
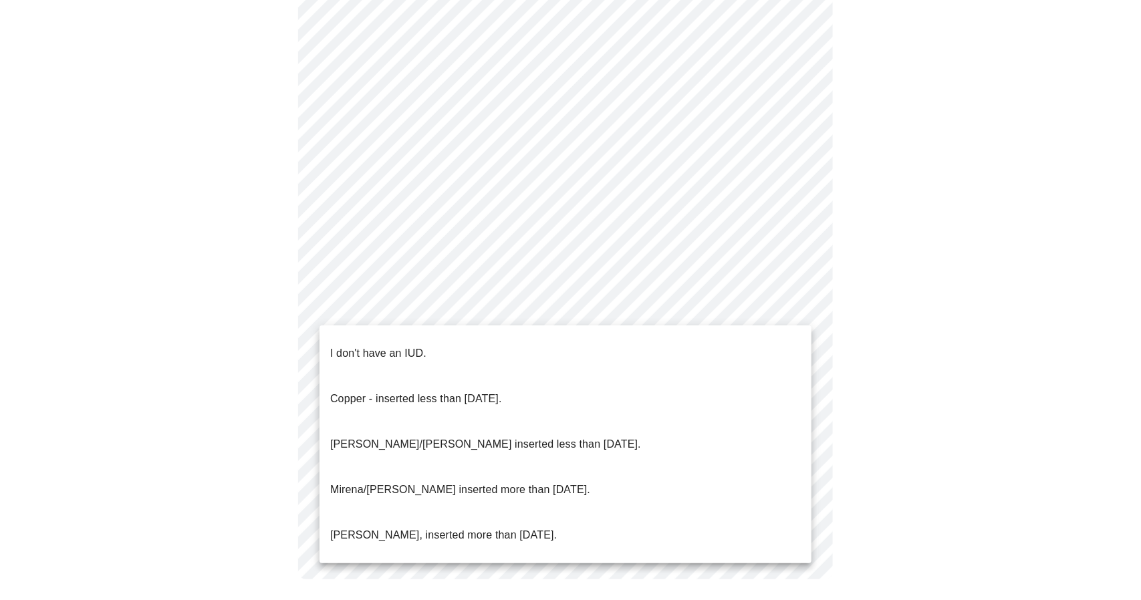
click at [395, 346] on p "I don't have an IUD." at bounding box center [378, 354] width 96 height 16
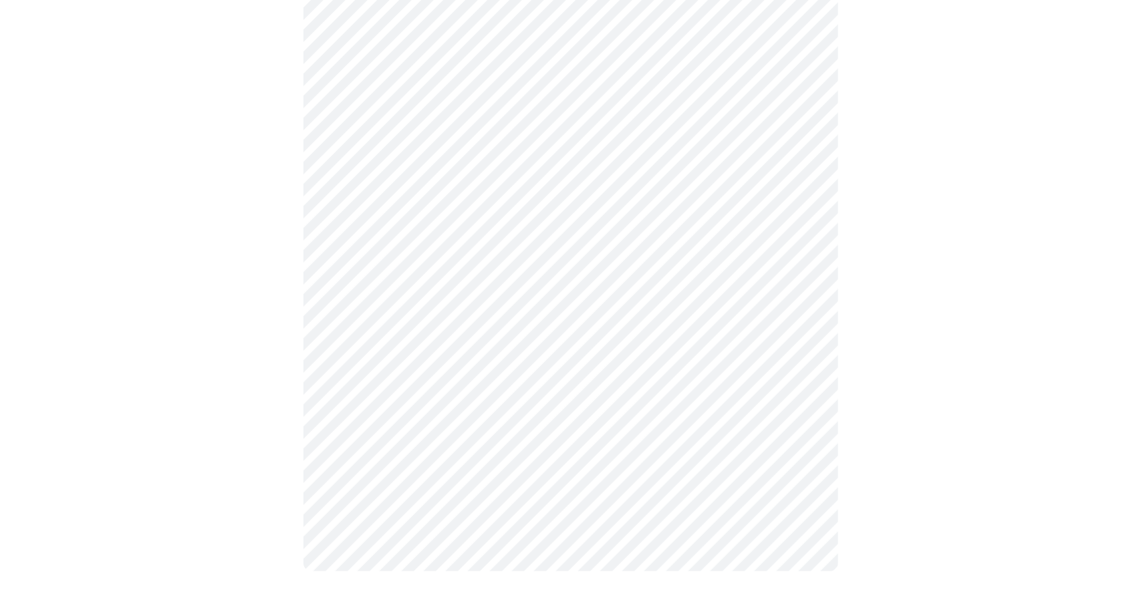
scroll to position [640, 0]
click at [190, 335] on div at bounding box center [565, 31] width 1121 height 1147
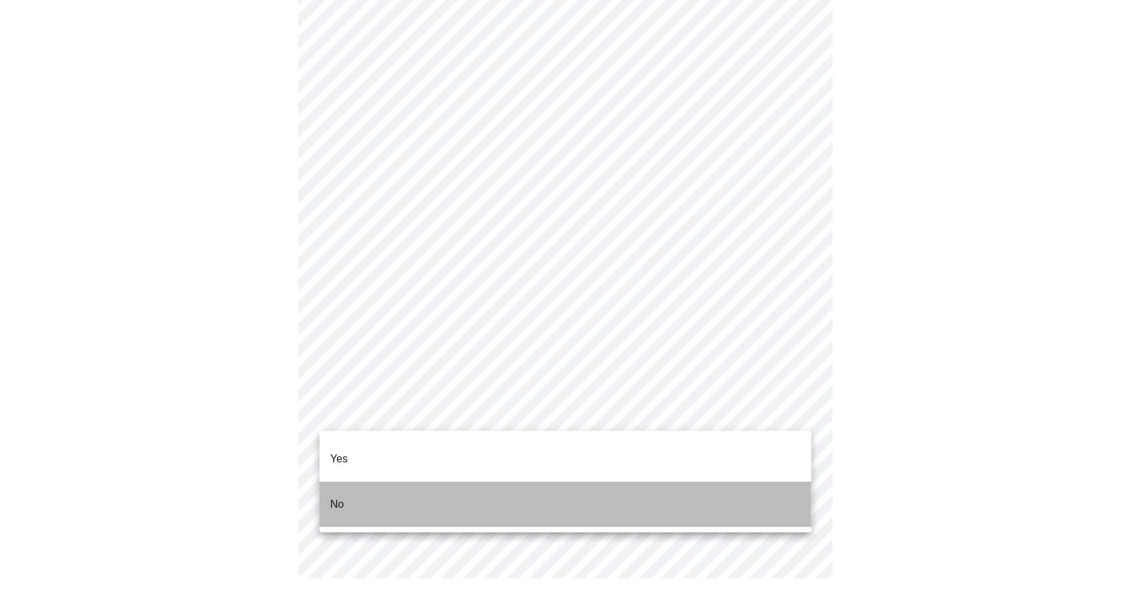
click at [401, 482] on li "No" at bounding box center [566, 504] width 492 height 45
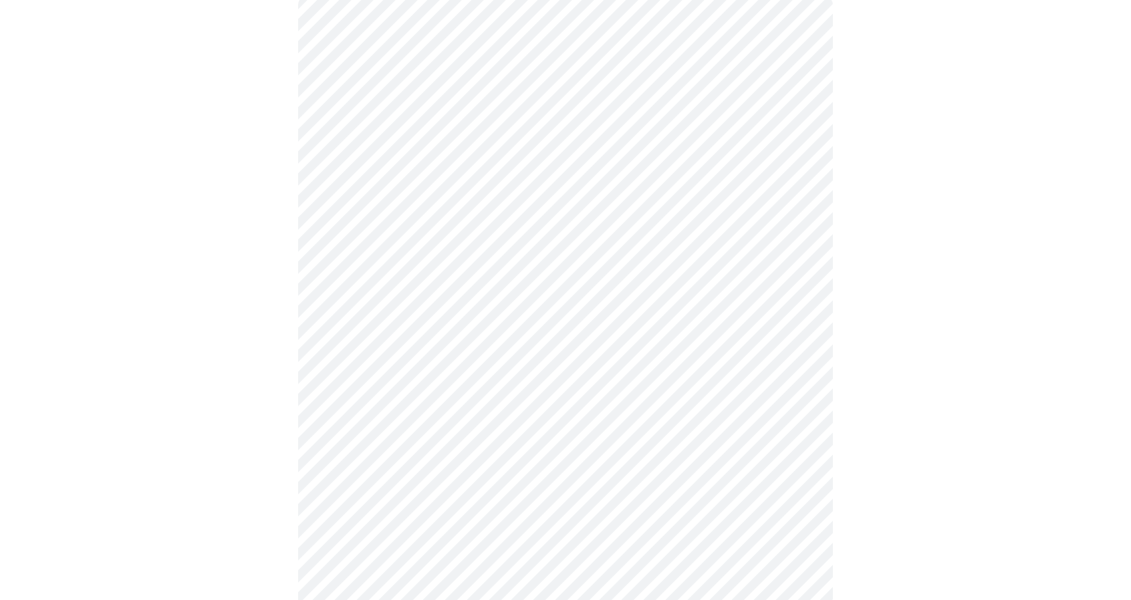
scroll to position [134, 0]
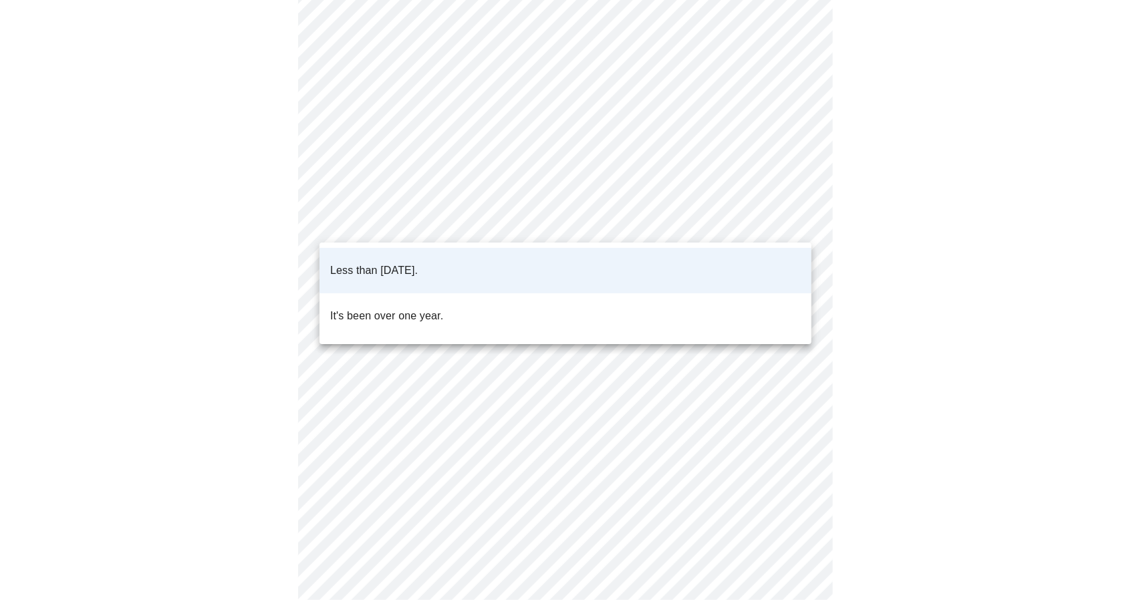
click at [516, 218] on body "MyMenopauseRx Appointments Messaging Labs Uploads Medications Community Refer a…" at bounding box center [570, 366] width 1131 height 988
click at [516, 217] on div at bounding box center [570, 300] width 1141 height 600
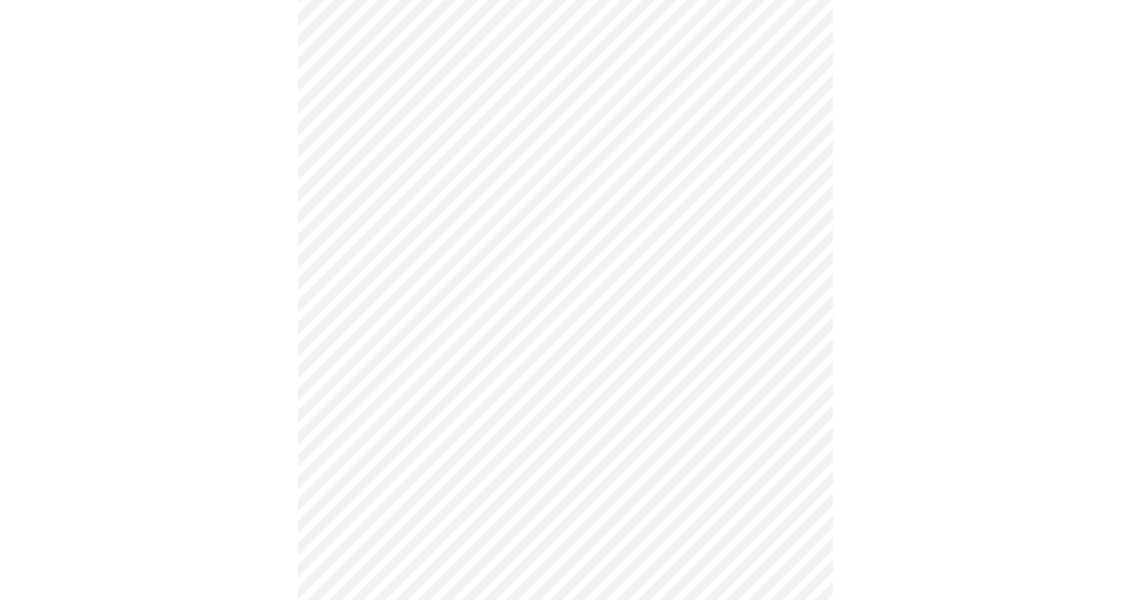
click at [163, 304] on div at bounding box center [565, 412] width 1121 height 895
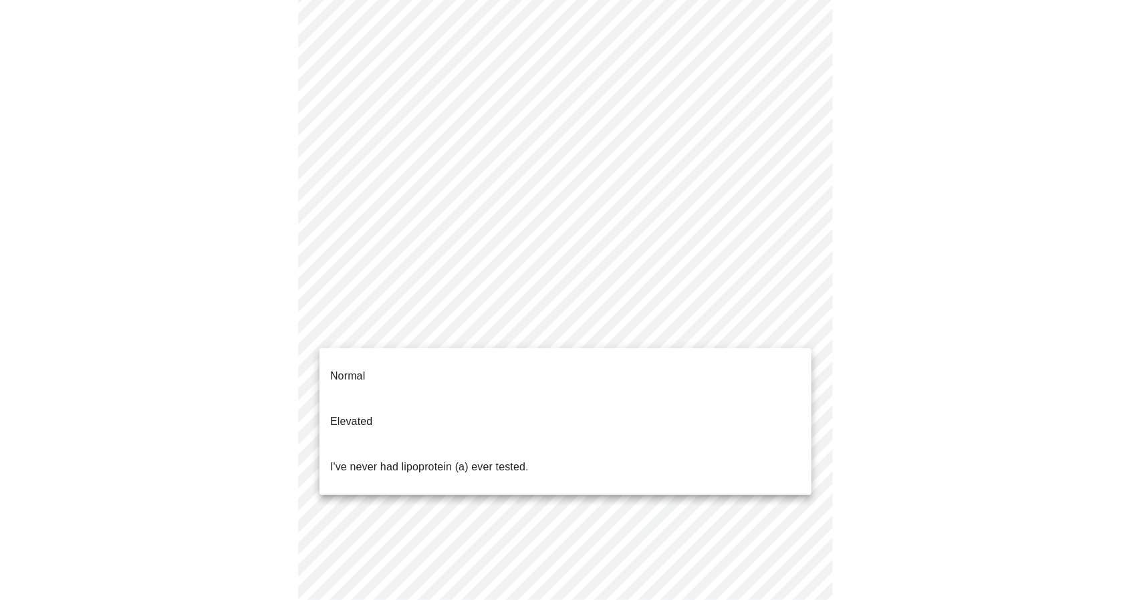
click at [476, 332] on body "MyMenopauseRx Appointments Messaging Labs Uploads Medications Community Refer a…" at bounding box center [570, 366] width 1131 height 988
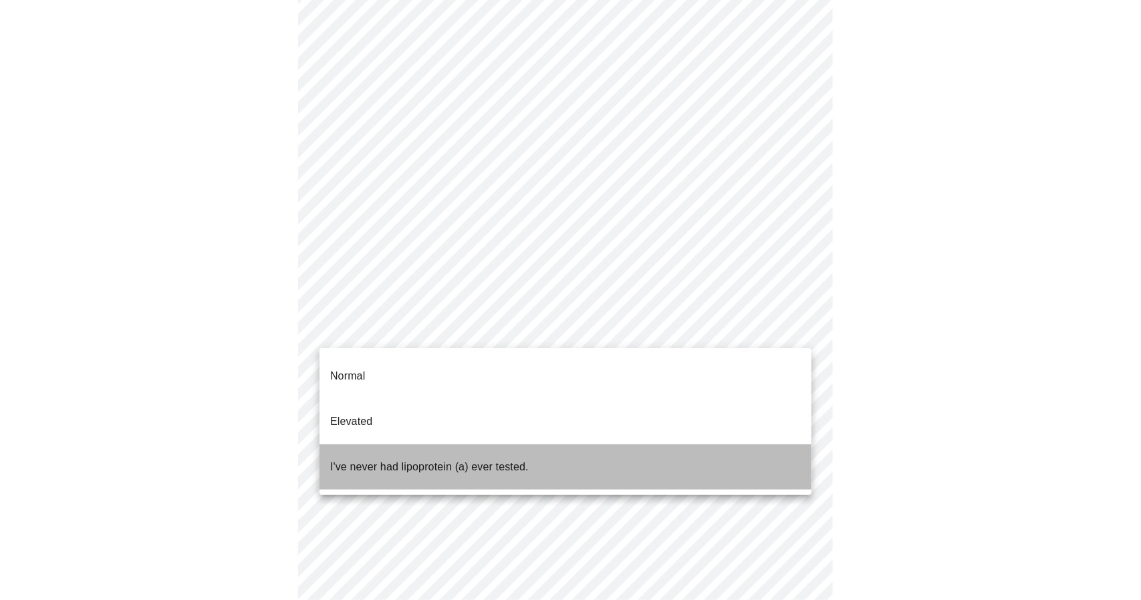
click at [421, 459] on p "I've never had lipoprotein (a) ever tested." at bounding box center [429, 467] width 199 height 16
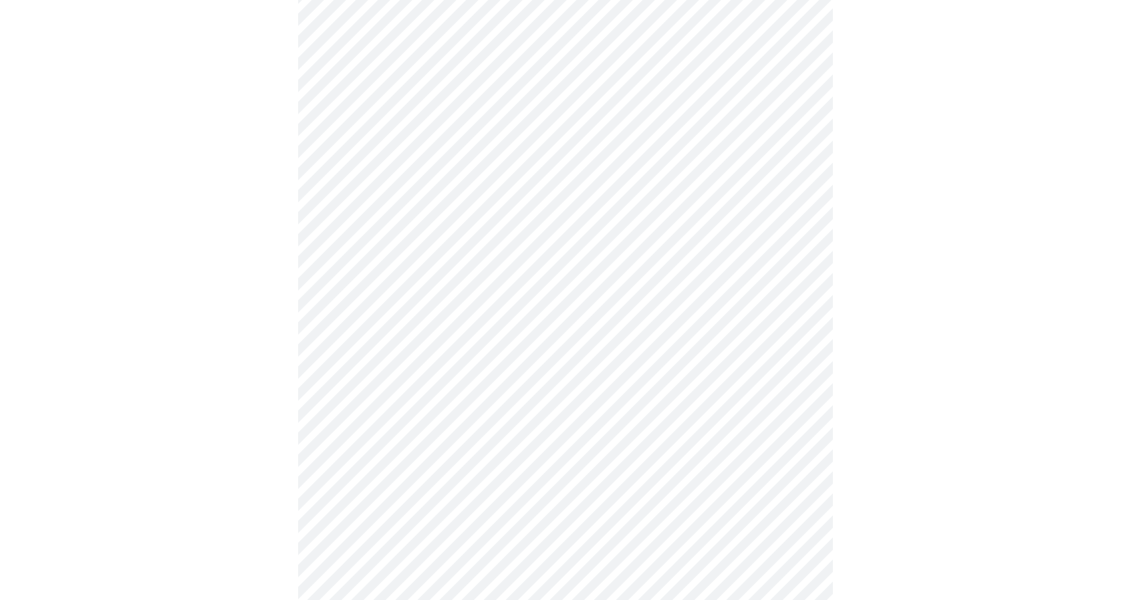
click at [111, 368] on div at bounding box center [565, 408] width 1121 height 887
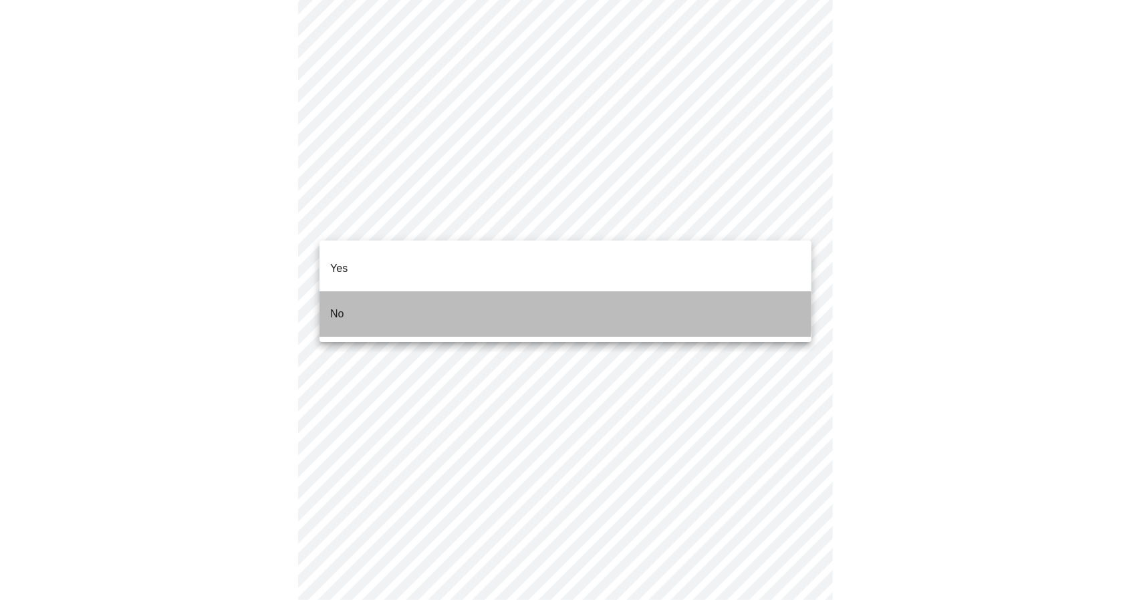
click at [488, 292] on li "No" at bounding box center [566, 314] width 492 height 45
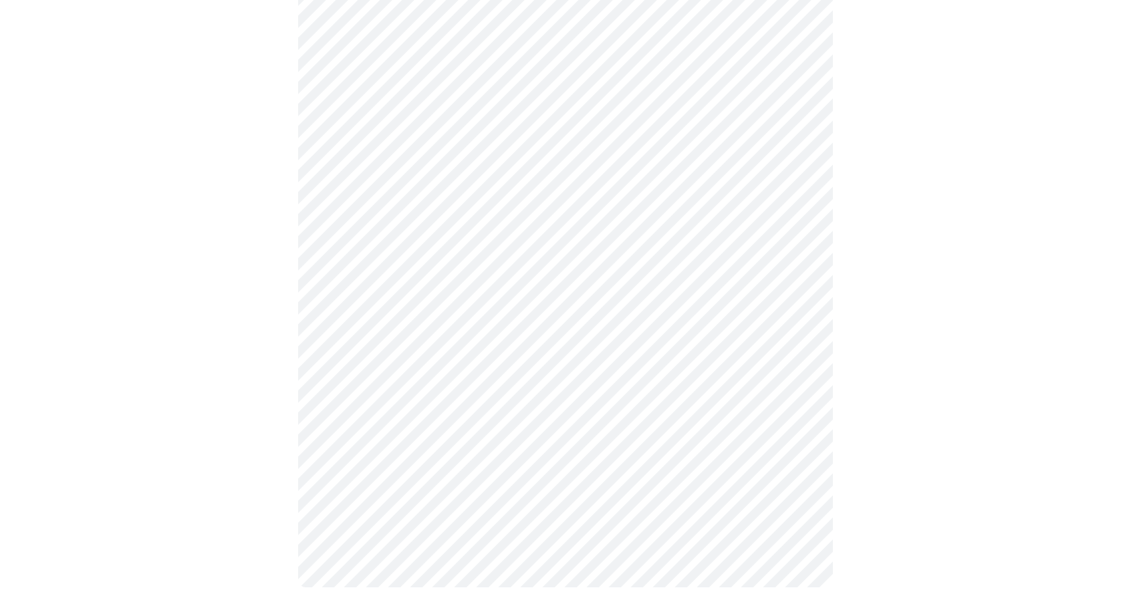
scroll to position [405, 0]
click at [275, 124] on div at bounding box center [565, 149] width 1121 height 913
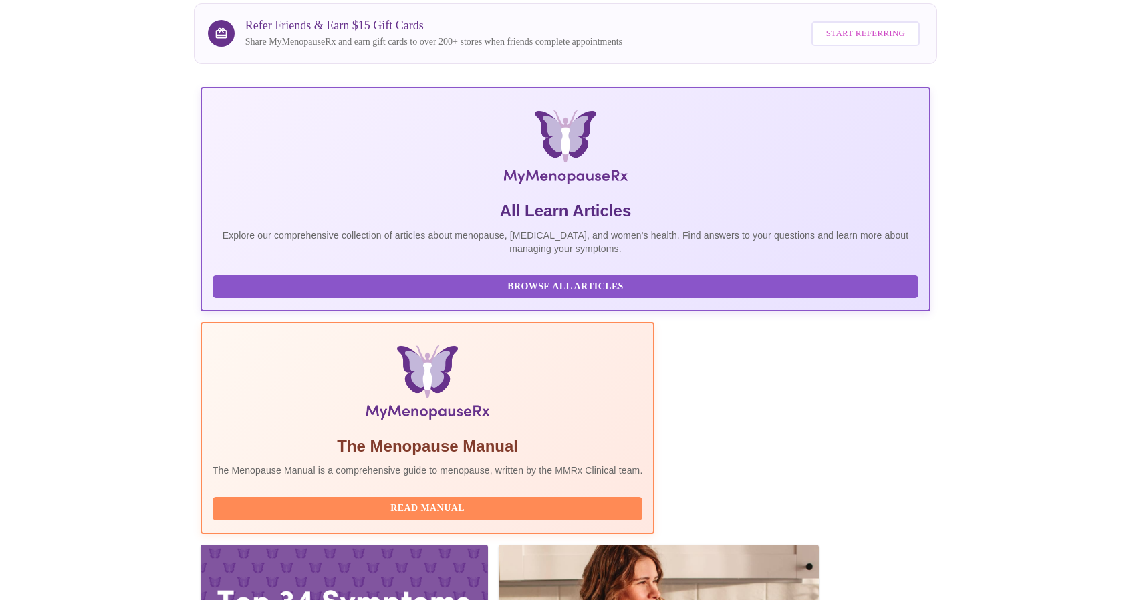
scroll to position [201, 0]
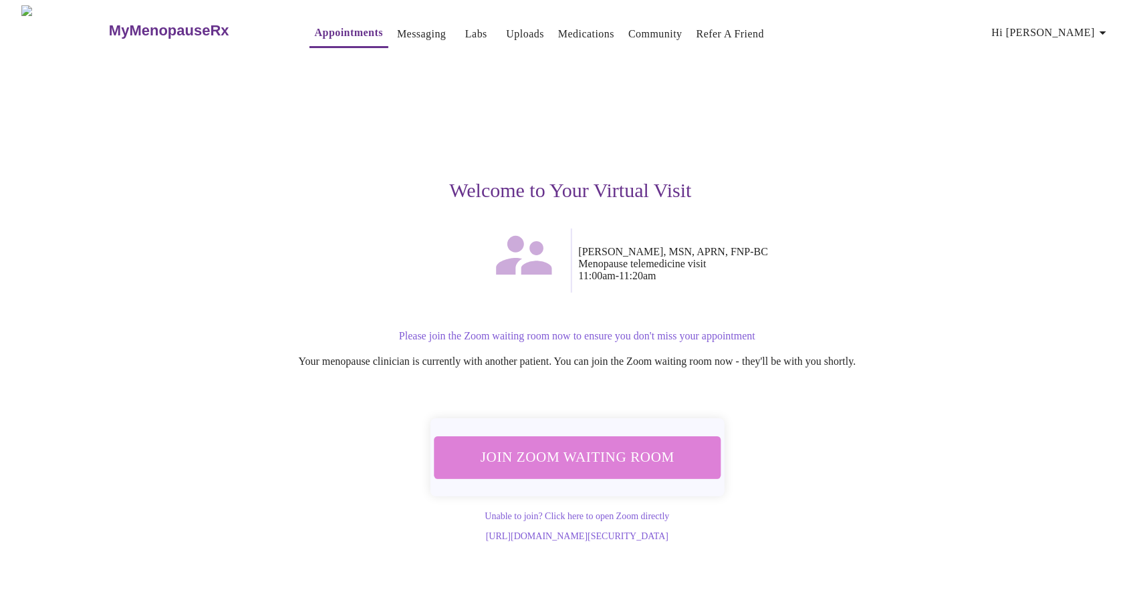
click at [590, 450] on span "Join Zoom Waiting Room" at bounding box center [576, 457] width 251 height 25
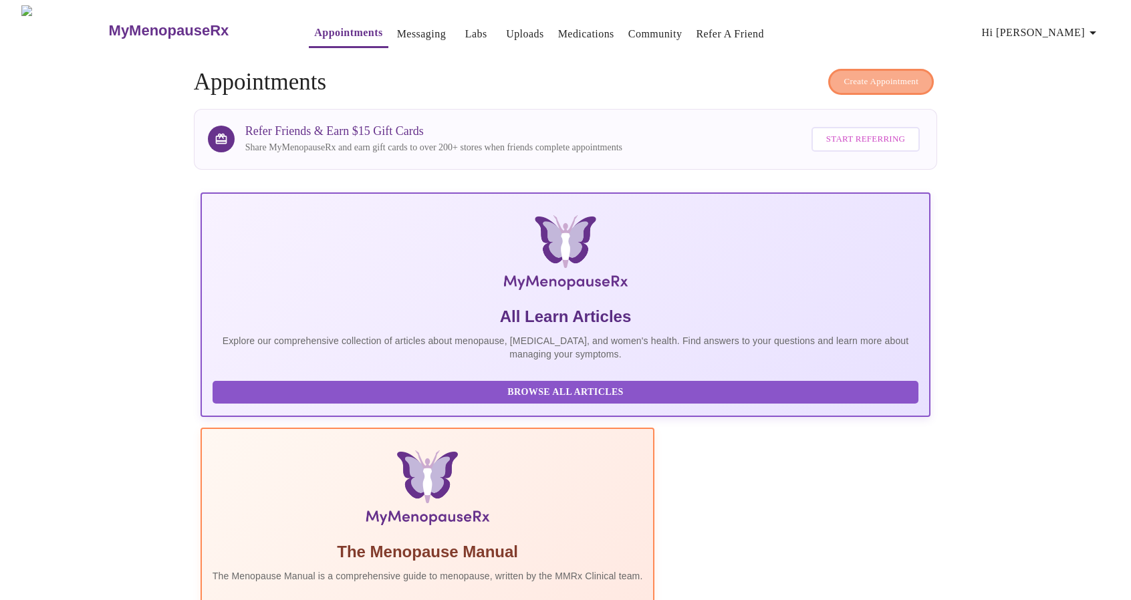
click at [879, 76] on span "Create Appointment" at bounding box center [881, 81] width 75 height 15
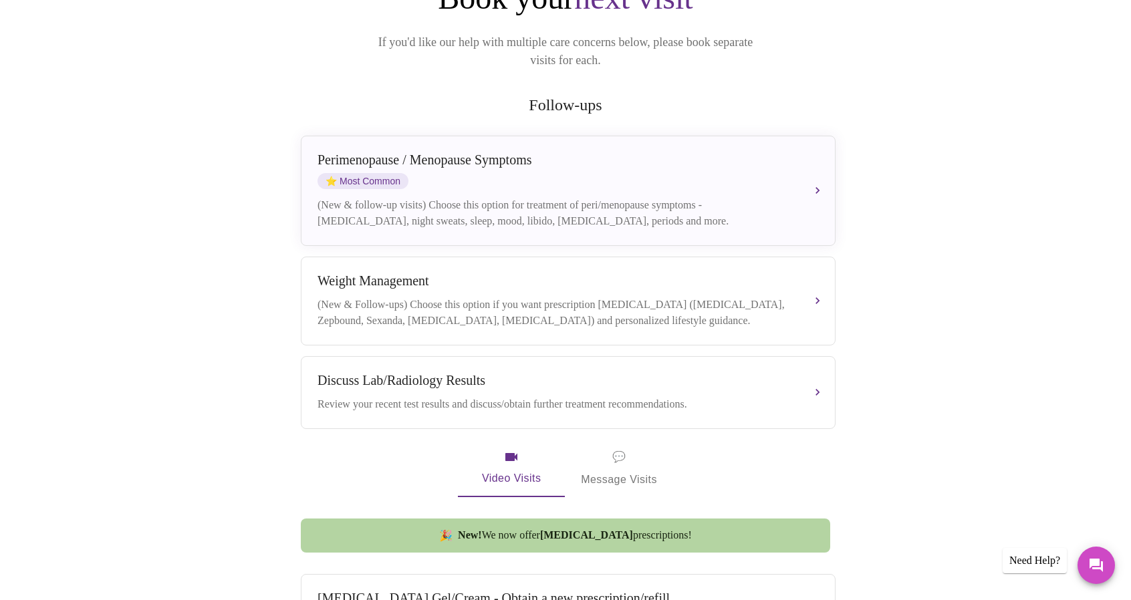
scroll to position [201, 0]
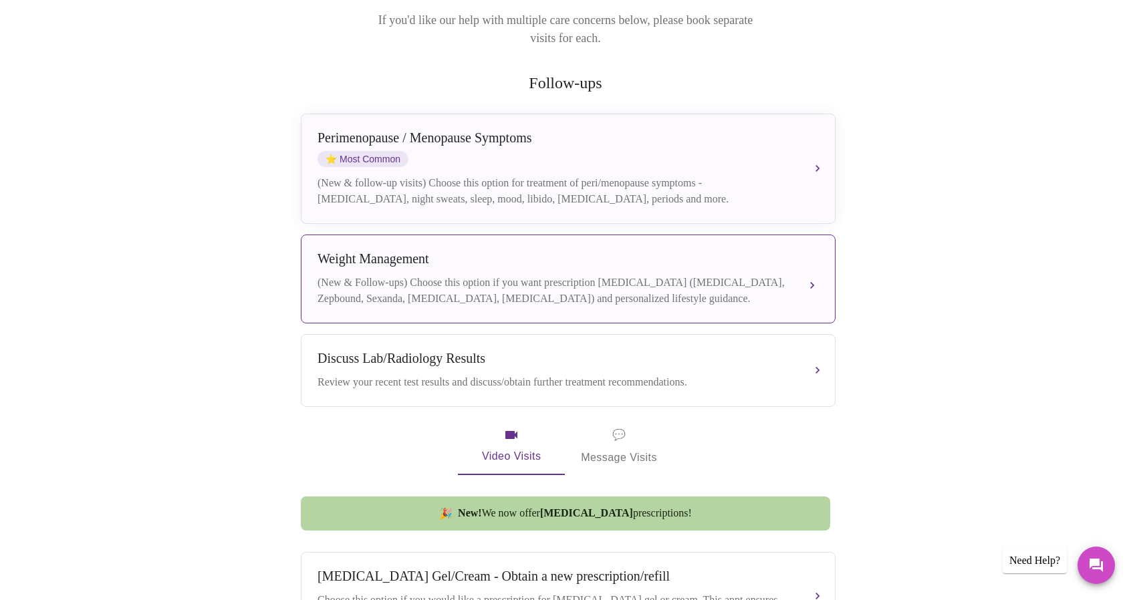
click at [357, 275] on div "(New & Follow-ups) Choose this option if you want prescription weight managemen…" at bounding box center [555, 291] width 475 height 32
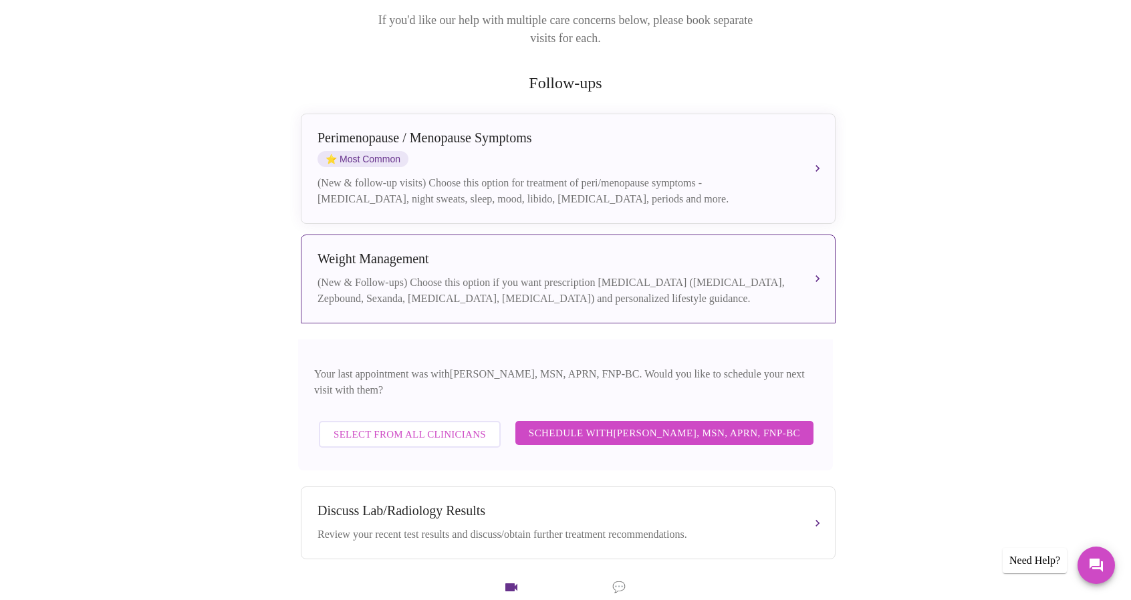
click at [372, 426] on span "Select from All Clinicians" at bounding box center [410, 434] width 152 height 17
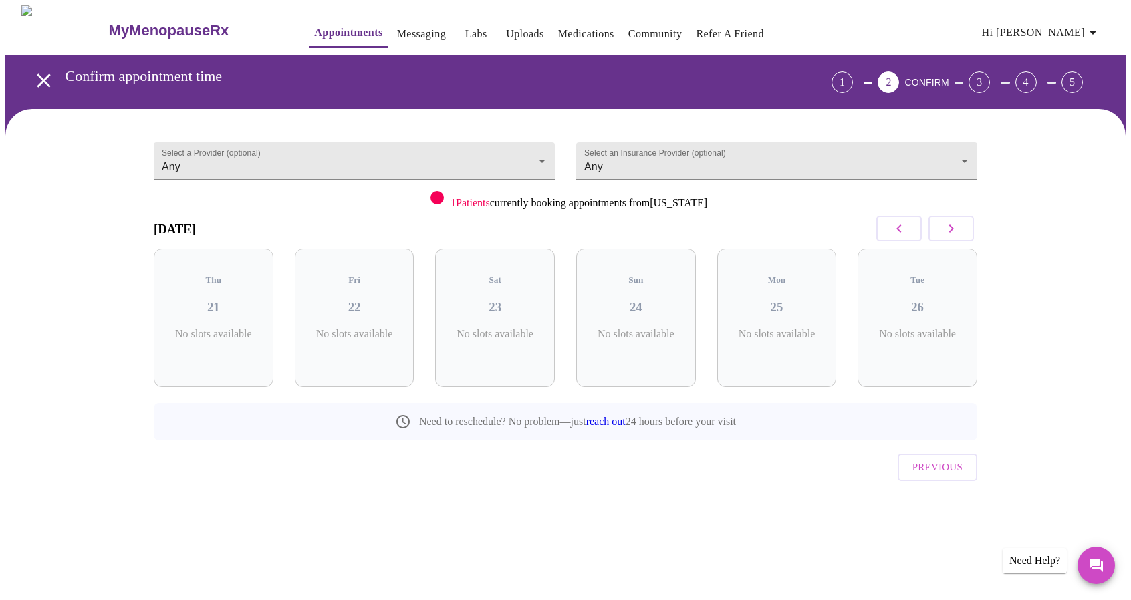
scroll to position [0, 0]
click at [956, 228] on icon "button" at bounding box center [957, 229] width 16 height 16
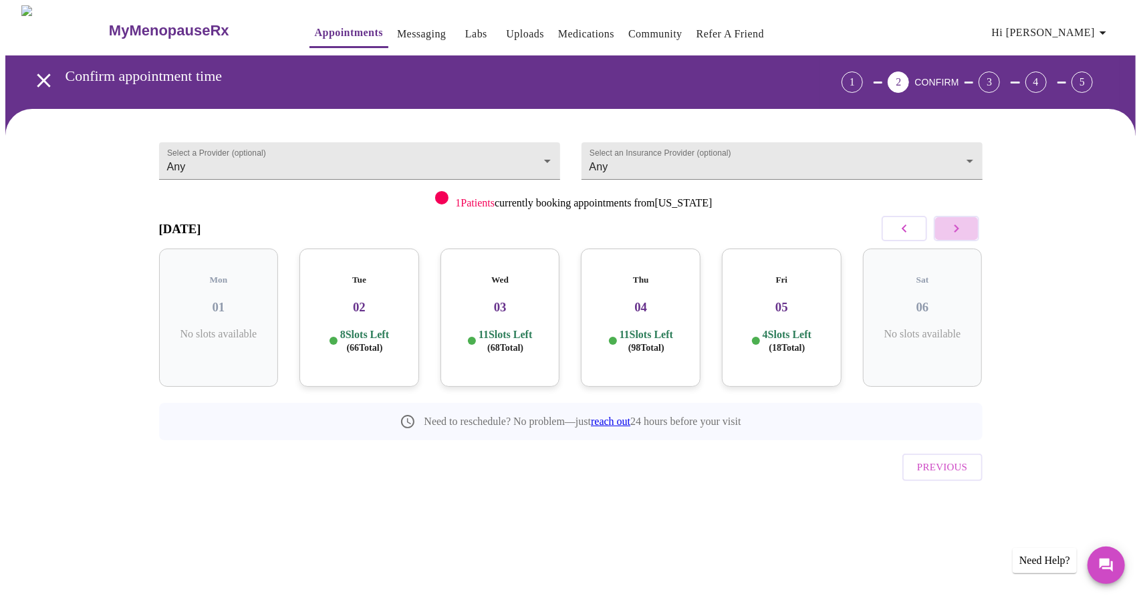
click at [956, 228] on icon "button" at bounding box center [957, 229] width 16 height 16
click at [927, 311] on div "Thu 18 9 Slots Left ( 96 Total)" at bounding box center [923, 318] width 120 height 138
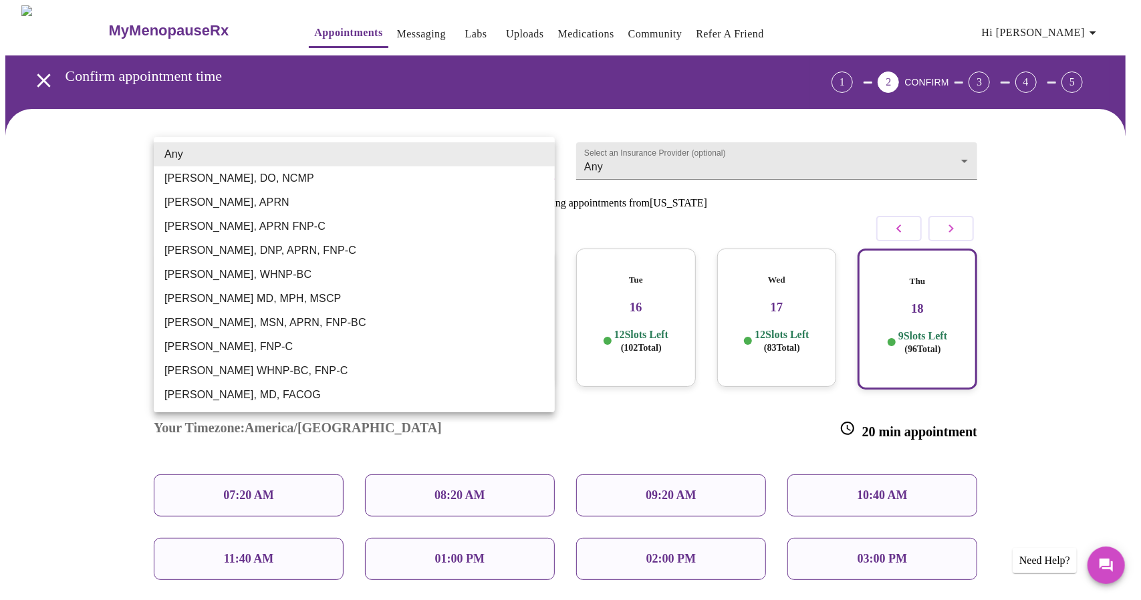
click at [269, 156] on body "MyMenopauseRx Appointments Messaging Labs Uploads Medications Community Refer a…" at bounding box center [570, 405] width 1131 height 800
click at [243, 254] on li "Jillian Montefusco, DNP, APRN, FNP-C" at bounding box center [354, 251] width 401 height 24
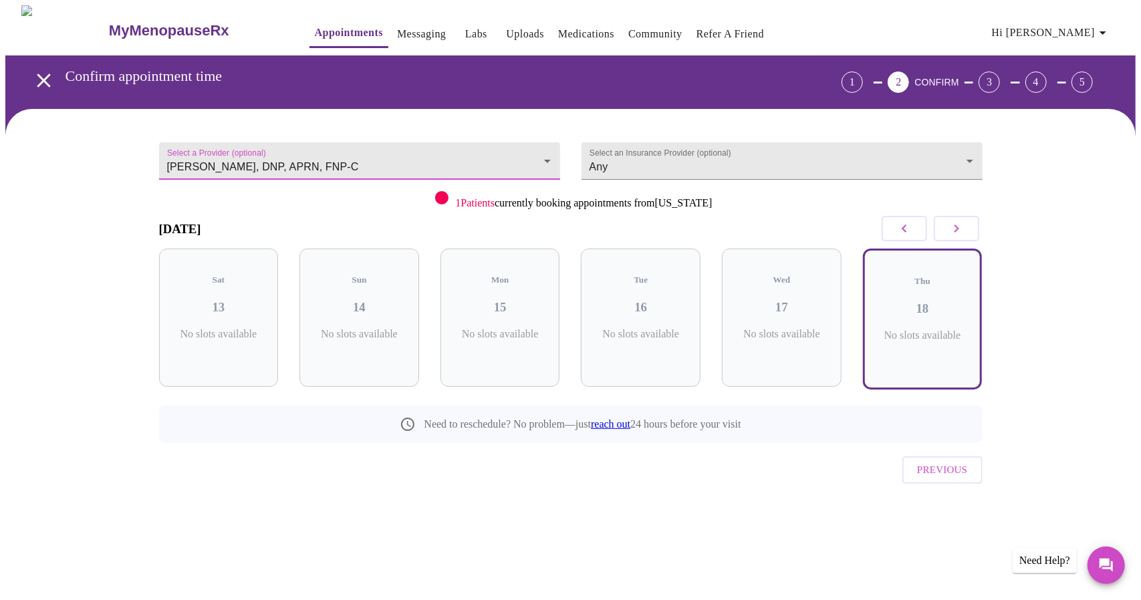
click at [911, 231] on icon "button" at bounding box center [905, 229] width 16 height 16
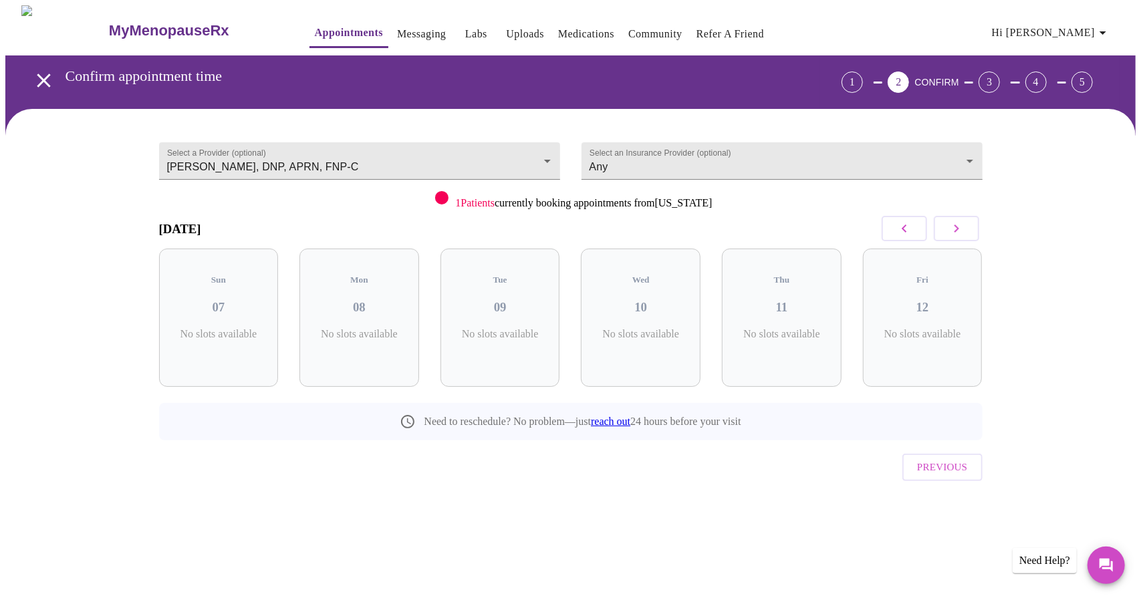
click at [911, 231] on icon "button" at bounding box center [905, 229] width 16 height 16
click at [910, 231] on icon "button" at bounding box center [905, 229] width 16 height 16
click at [956, 226] on icon "button" at bounding box center [956, 229] width 5 height 8
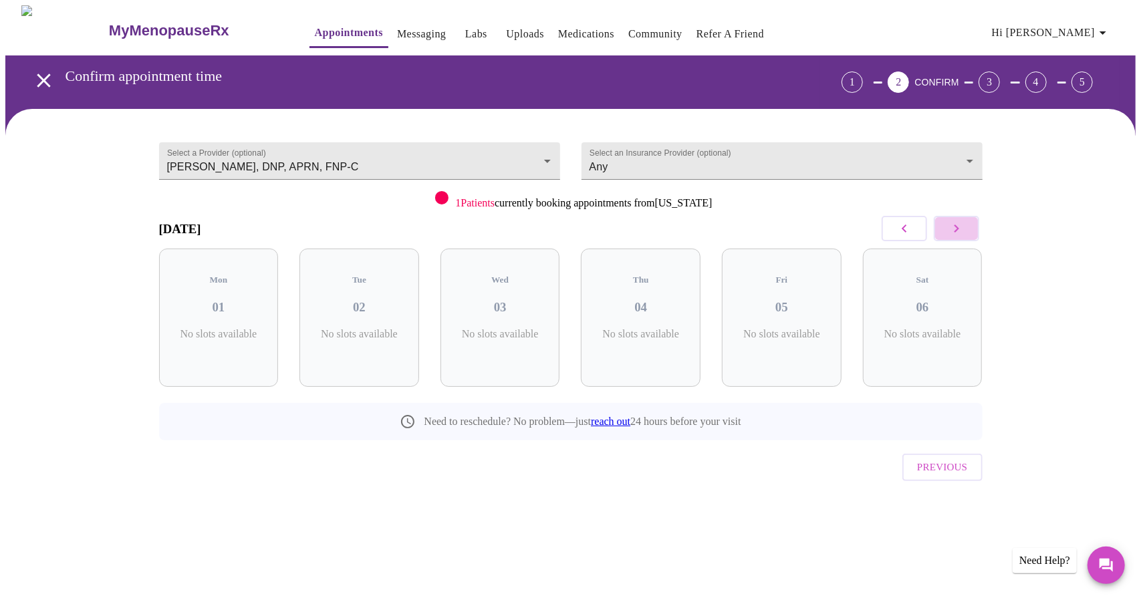
click at [956, 226] on icon "button" at bounding box center [956, 229] width 5 height 8
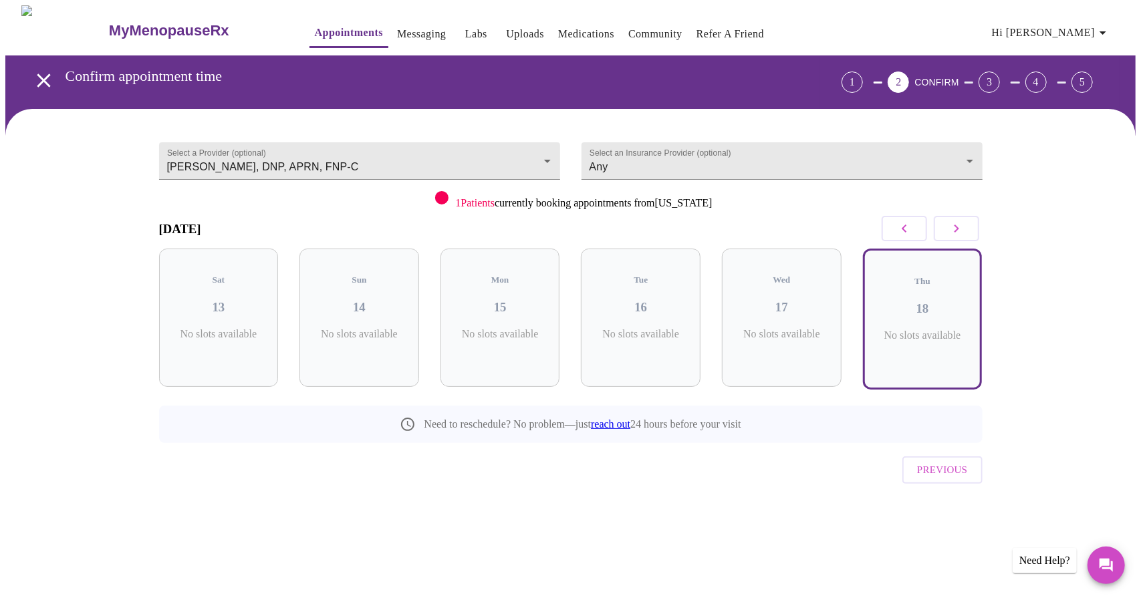
click at [956, 226] on icon "button" at bounding box center [956, 229] width 5 height 8
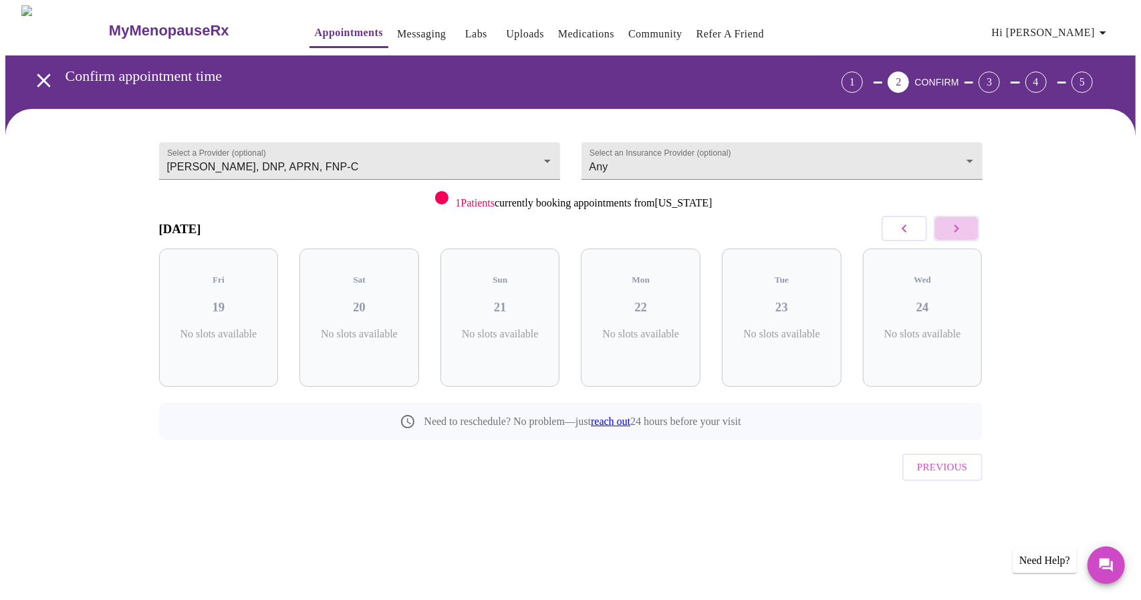
click at [956, 226] on icon "button" at bounding box center [956, 229] width 5 height 8
click at [908, 225] on icon "button" at bounding box center [905, 229] width 16 height 16
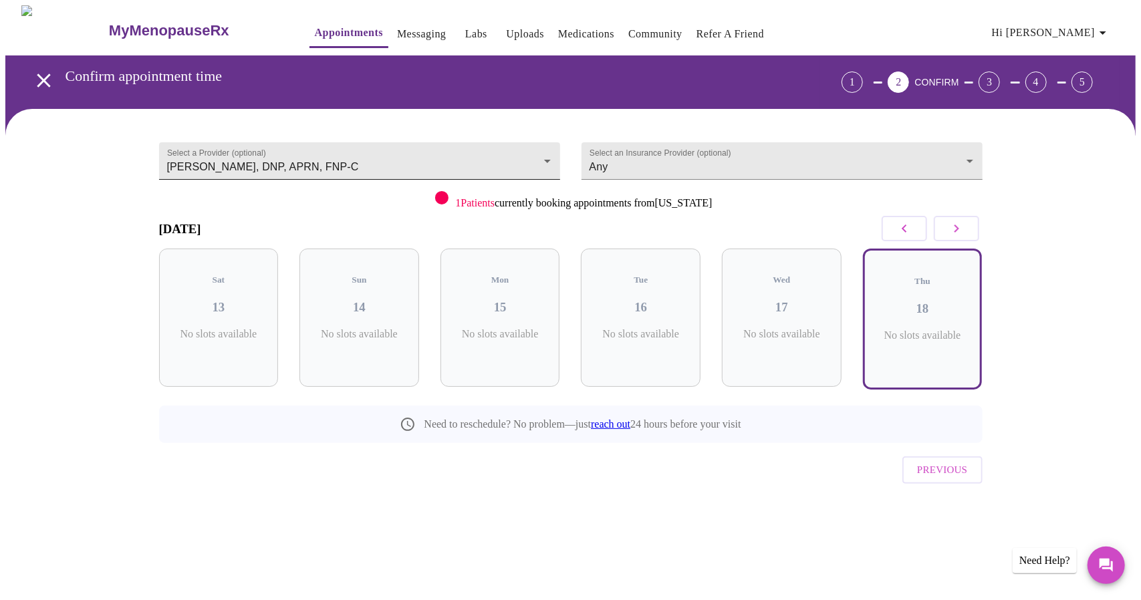
click at [400, 152] on body "MyMenopauseRx Appointments Messaging Labs Uploads Medications Community Refer a…" at bounding box center [570, 278] width 1131 height 546
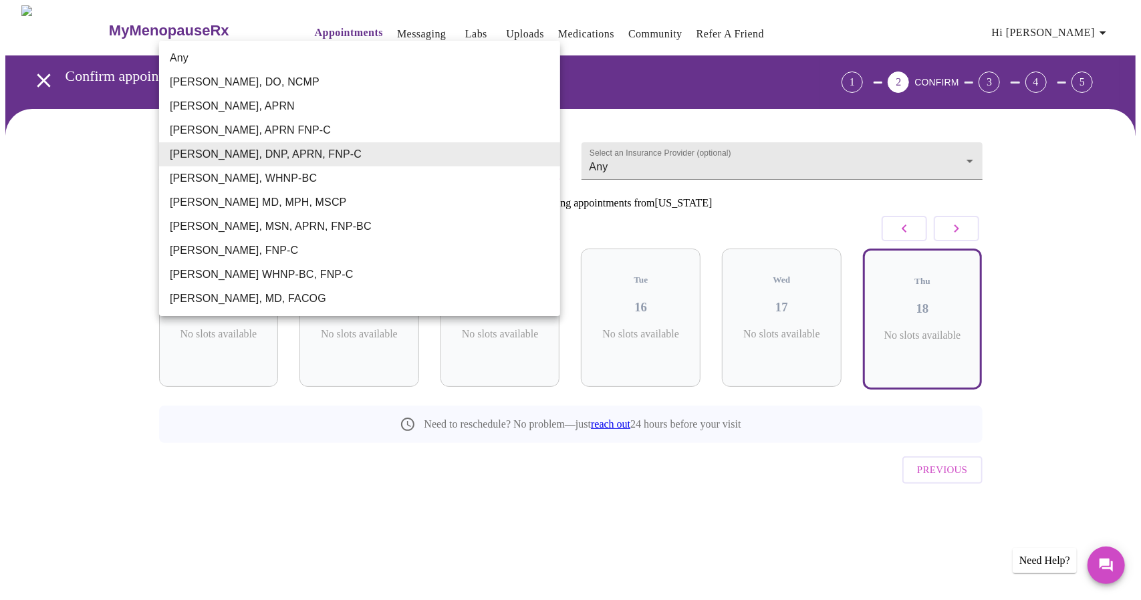
click at [217, 136] on li "Kelly Perisin, APRN FNP-C" at bounding box center [359, 130] width 401 height 24
type input "Kelly Perisin, APRN FNP-C"
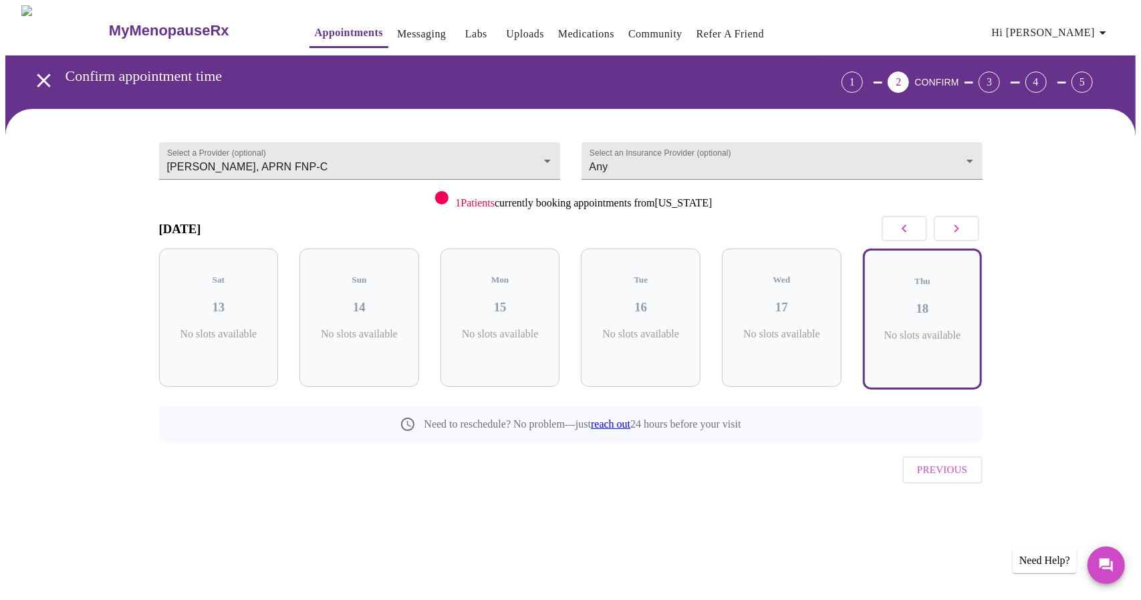
click at [205, 509] on div "Select a Provider (optional) Kelly Perisin, APRN FNP-C Kelly Perisin, APRN FNP-…" at bounding box center [570, 330] width 1131 height 442
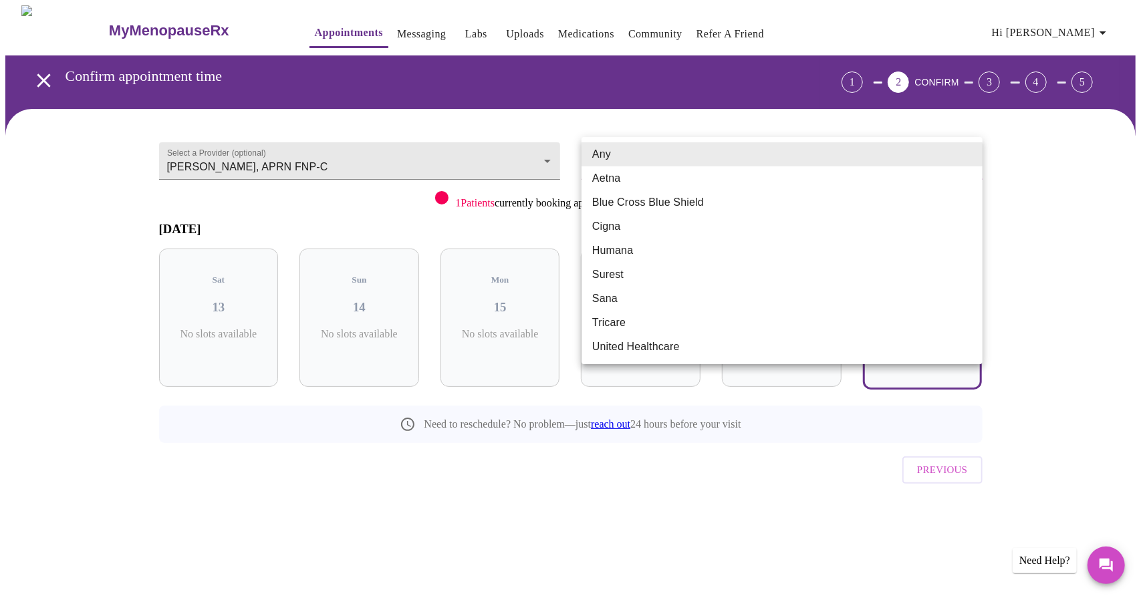
click at [713, 154] on body "MyMenopauseRx Appointments Messaging Labs Uploads Medications Community Refer a…" at bounding box center [570, 278] width 1131 height 546
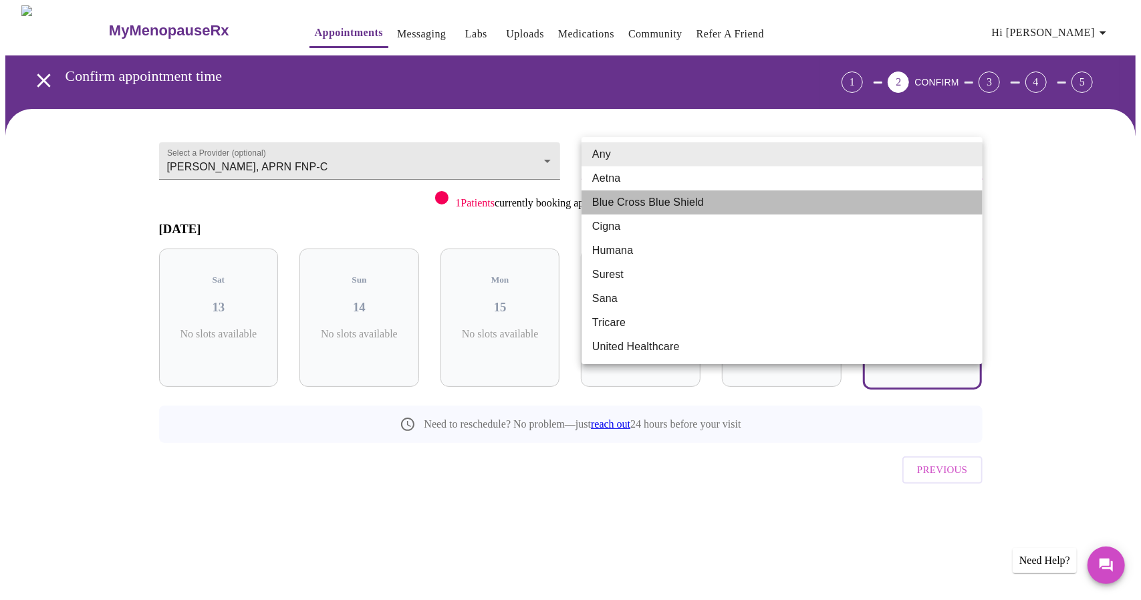
click at [642, 205] on li "Blue Cross Blue Shield" at bounding box center [782, 203] width 401 height 24
type input "Blue Cross Blue Shield"
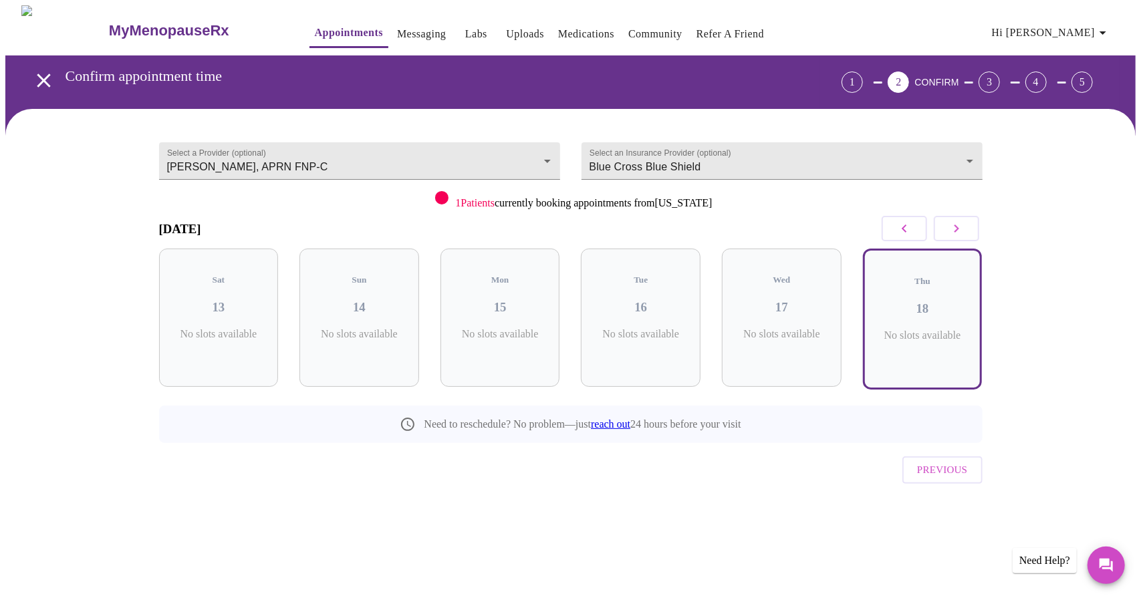
click at [657, 479] on div "Select a Provider (optional) Kelly Perisin, APRN FNP-C Kelly Perisin, APRN FNP-…" at bounding box center [571, 324] width 856 height 399
click at [547, 153] on body "MyMenopauseRx Appointments Messaging Labs Uploads Medications Community Refer a…" at bounding box center [570, 278] width 1131 height 546
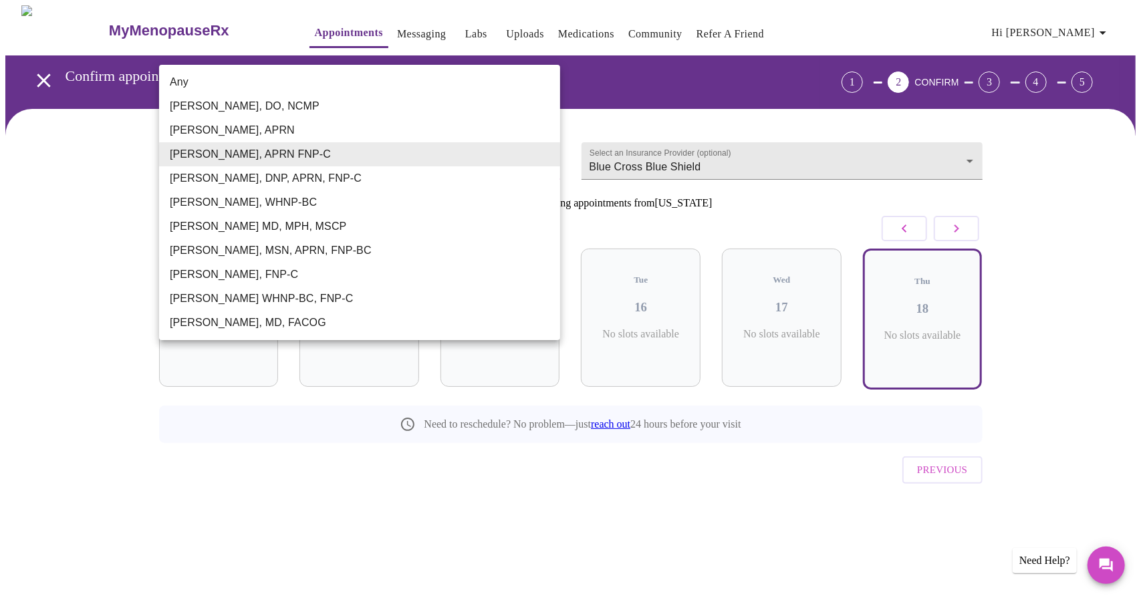
click at [221, 245] on li "Larissa Wright, MSN, APRN, FNP-BC" at bounding box center [359, 251] width 401 height 24
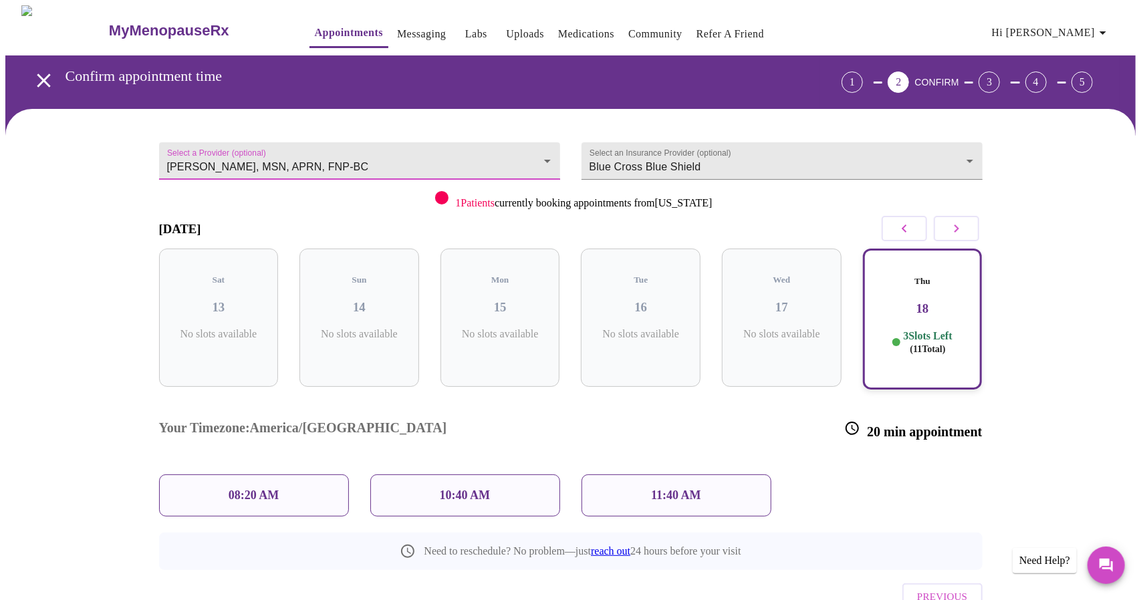
click at [320, 146] on body "MyMenopauseRx Appointments Messaging Labs Uploads Medications Community Refer a…" at bounding box center [570, 341] width 1131 height 673
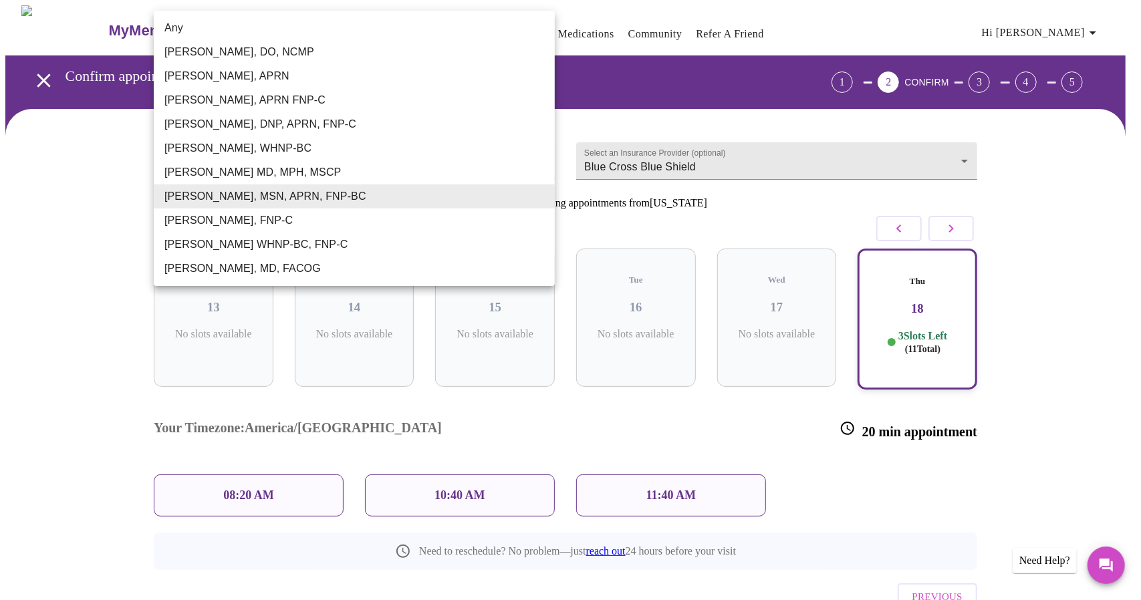
click at [289, 124] on li "Jillian Montefusco, DNP, APRN, FNP-C" at bounding box center [354, 124] width 401 height 24
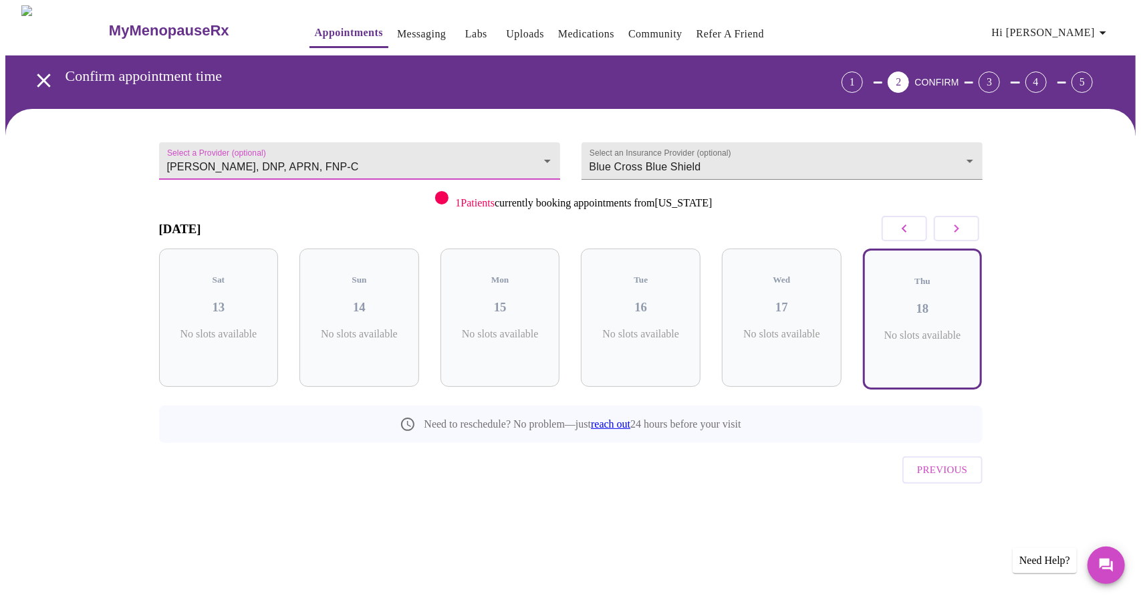
click at [293, 146] on body "MyMenopauseRx Appointments Messaging Labs Uploads Medications Community Refer a…" at bounding box center [570, 278] width 1131 height 546
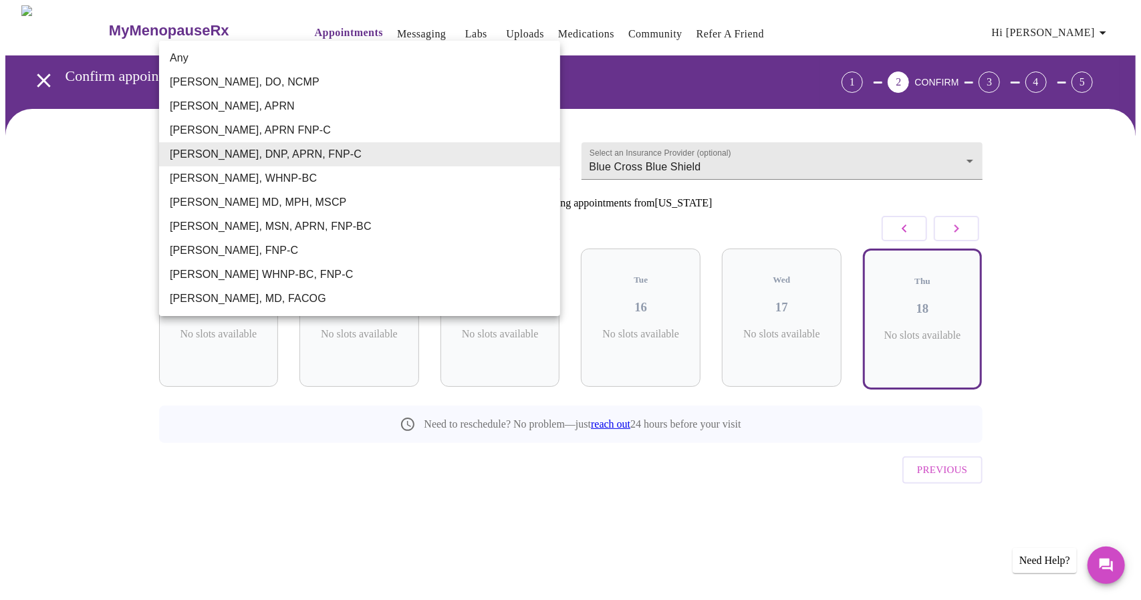
click at [249, 229] on li "Larissa Wright, MSN, APRN, FNP-BC" at bounding box center [359, 227] width 401 height 24
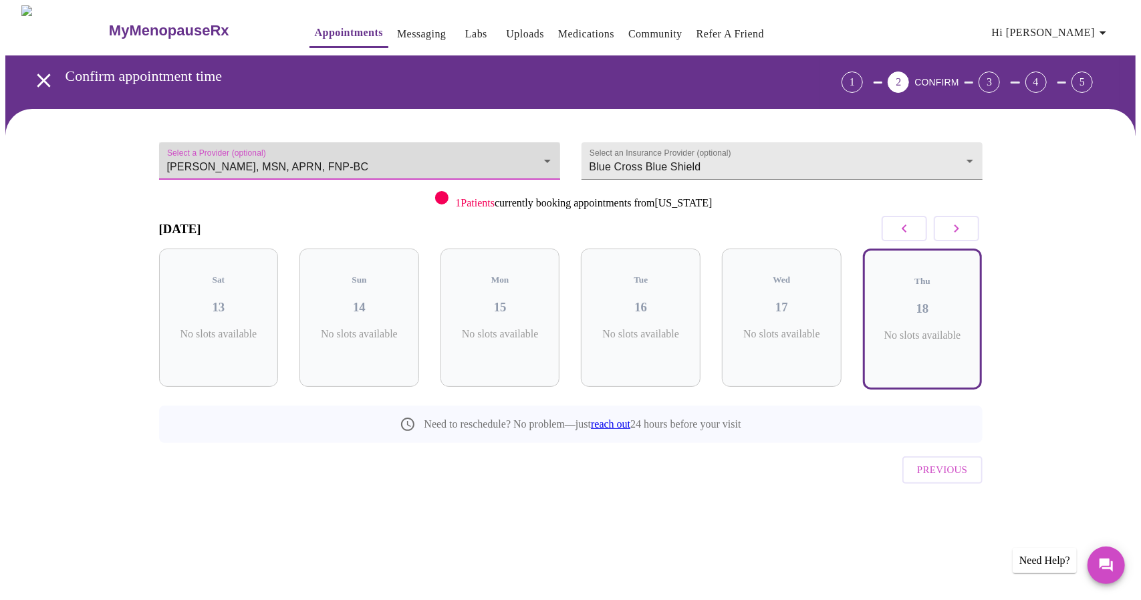
type input "Larissa Wright, MSN, APRN, FNP-BC"
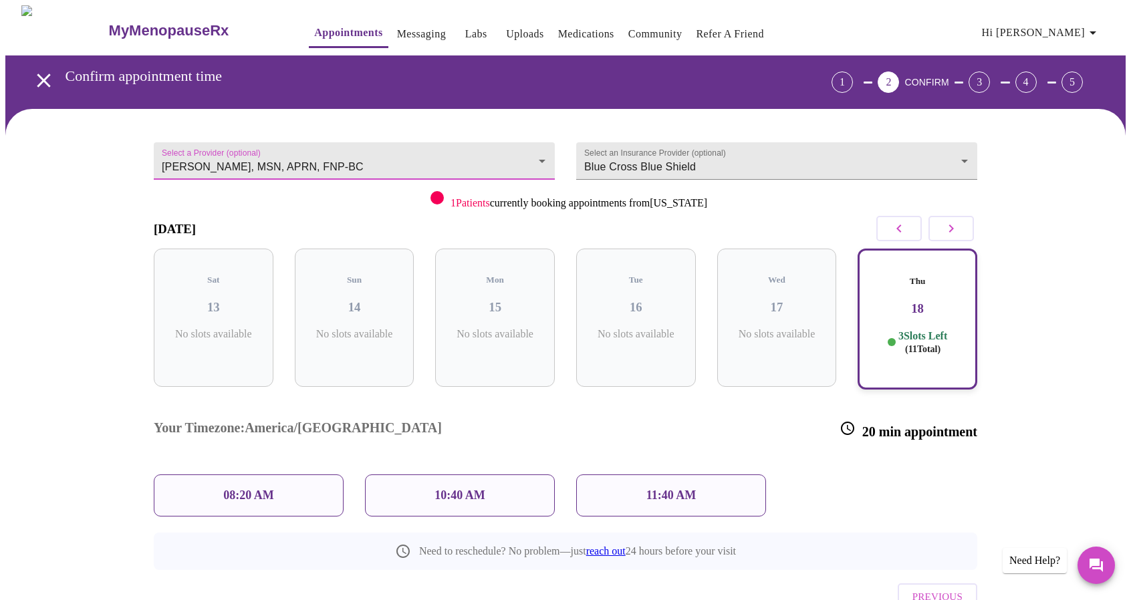
click at [673, 489] on p "11:40 AM" at bounding box center [672, 496] width 50 height 14
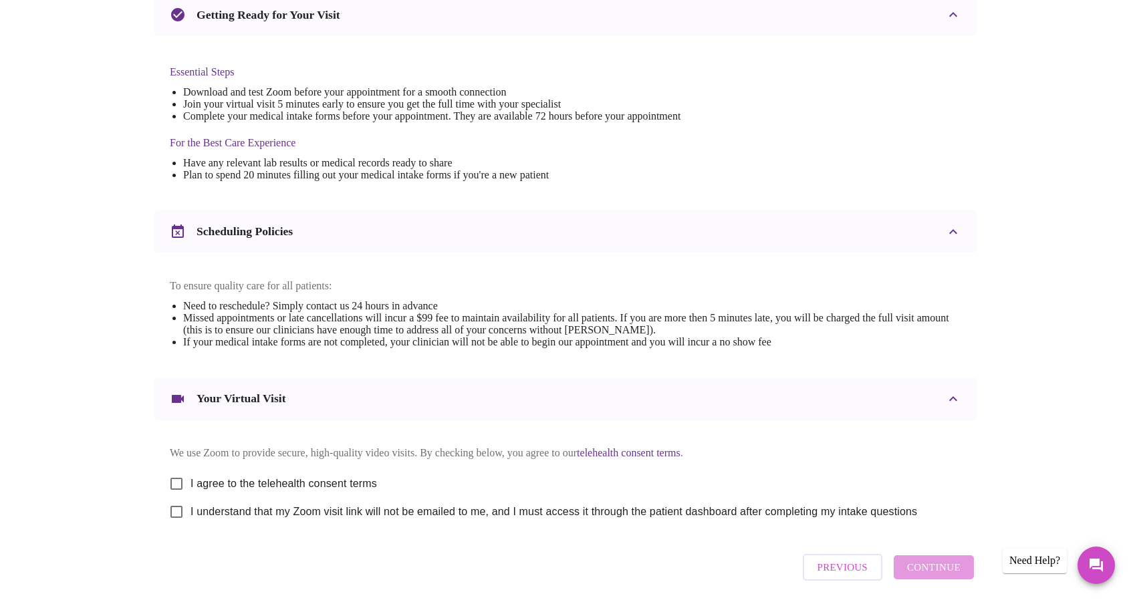
scroll to position [368, 0]
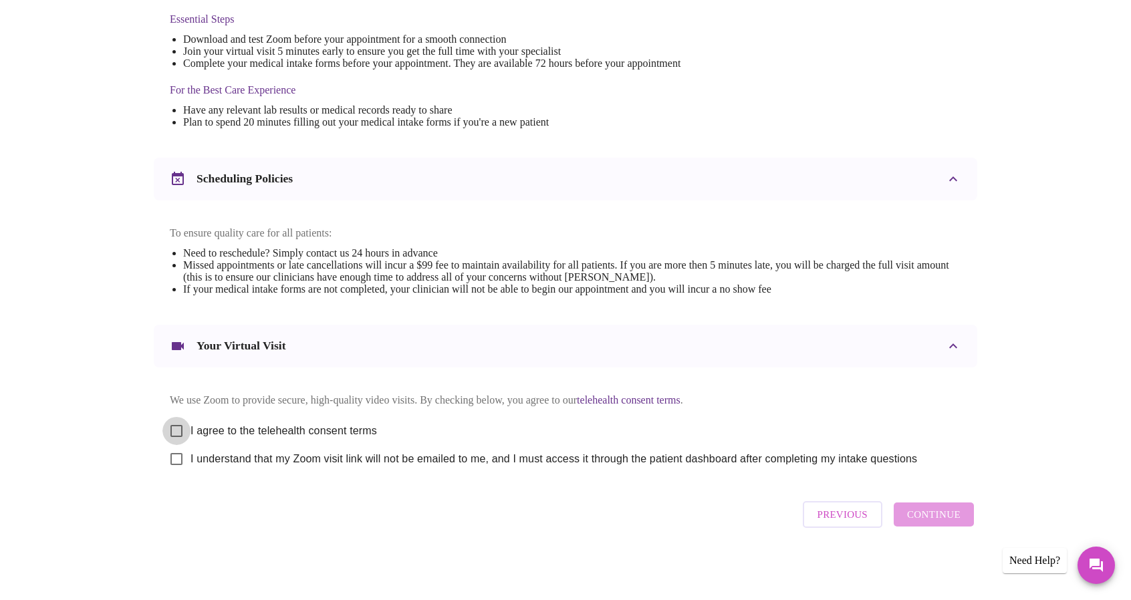
click at [180, 419] on input "I agree to the telehealth consent terms" at bounding box center [176, 431] width 28 height 28
checkbox input "true"
click at [177, 460] on input "I understand that my Zoom visit link will not be emailed to me, and I must acce…" at bounding box center [176, 459] width 28 height 28
checkbox input "true"
click at [936, 524] on span "Continue" at bounding box center [933, 514] width 53 height 17
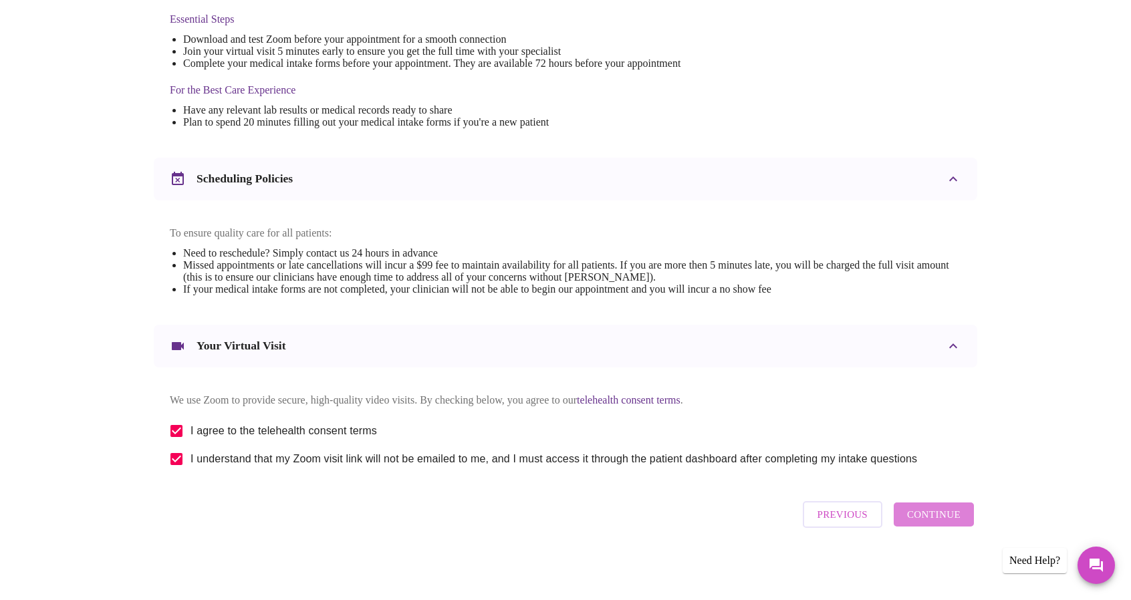
scroll to position [0, 0]
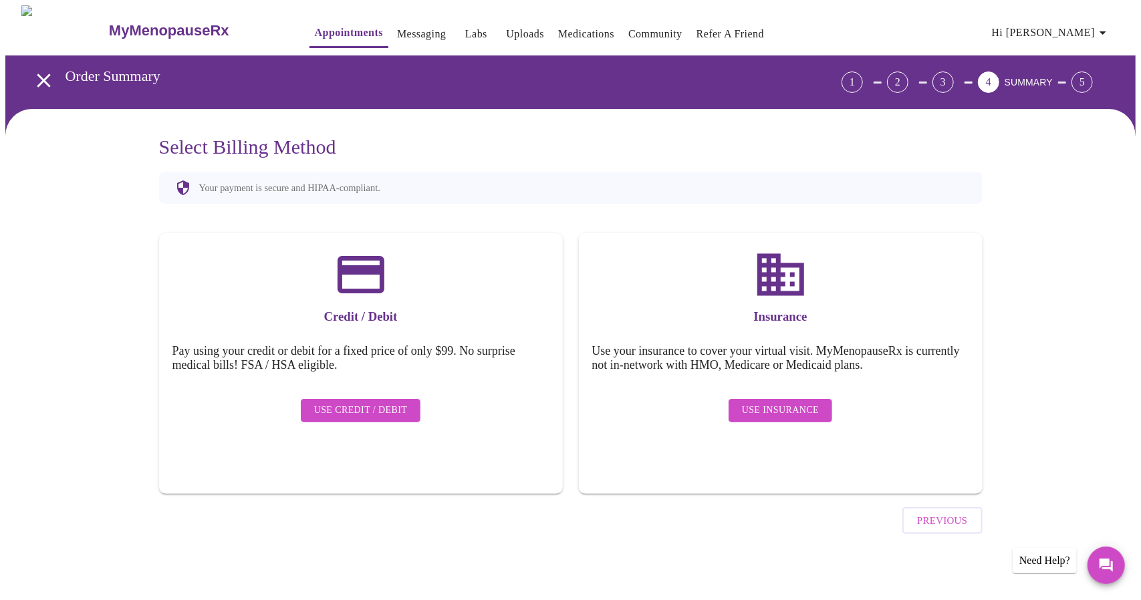
click at [788, 404] on span "Use Insurance" at bounding box center [780, 411] width 77 height 17
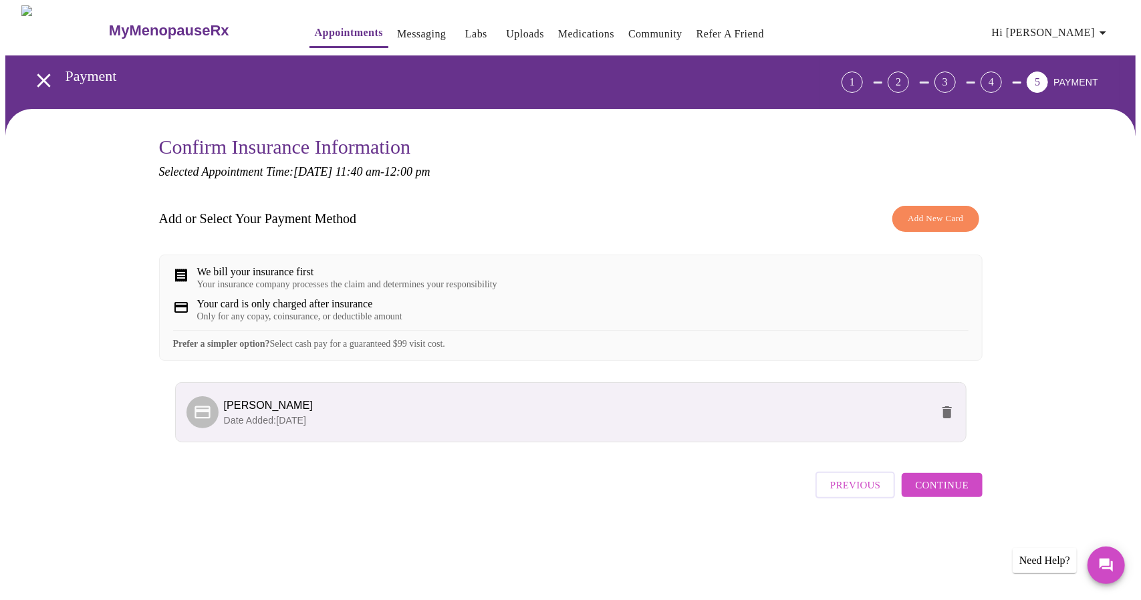
click at [949, 494] on span "Continue" at bounding box center [941, 485] width 53 height 17
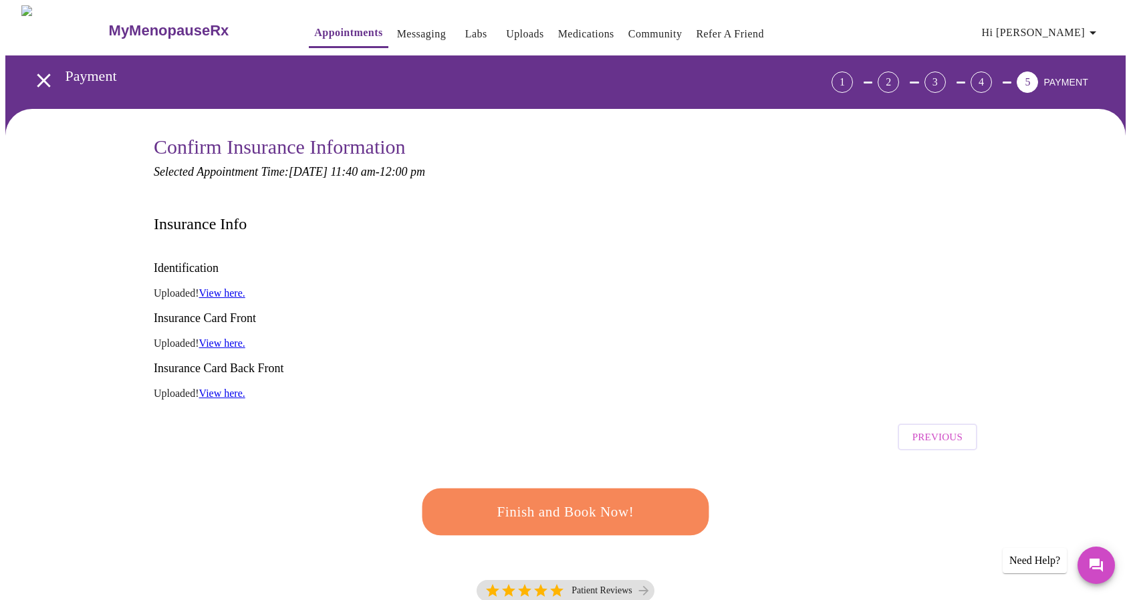
click at [543, 499] on span "Finish and Book Now!" at bounding box center [565, 511] width 253 height 25
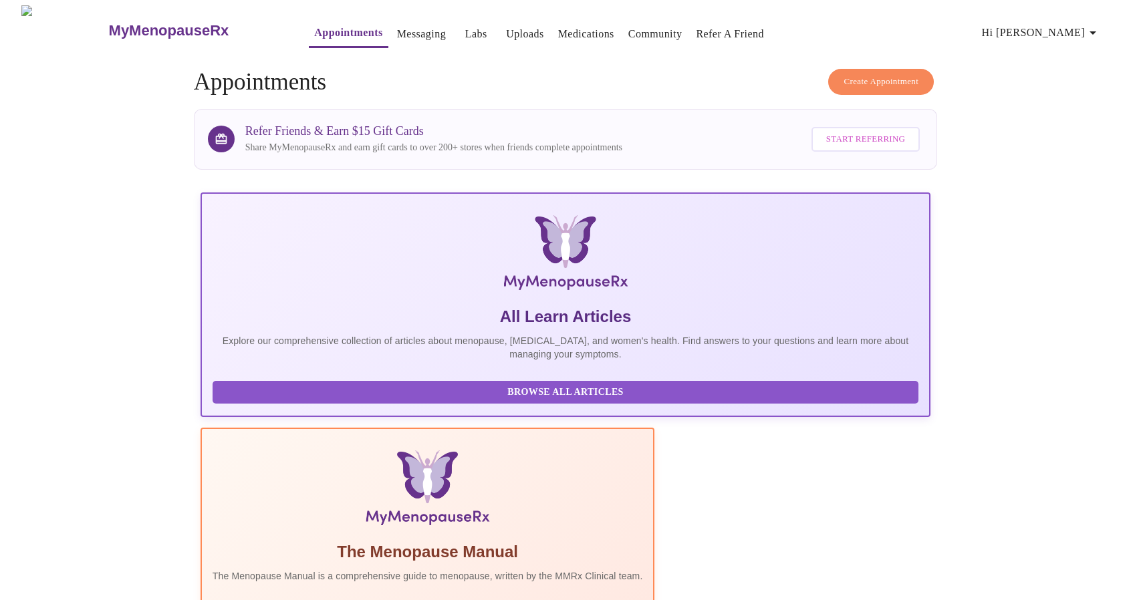
click at [397, 30] on link "Messaging" at bounding box center [421, 34] width 49 height 19
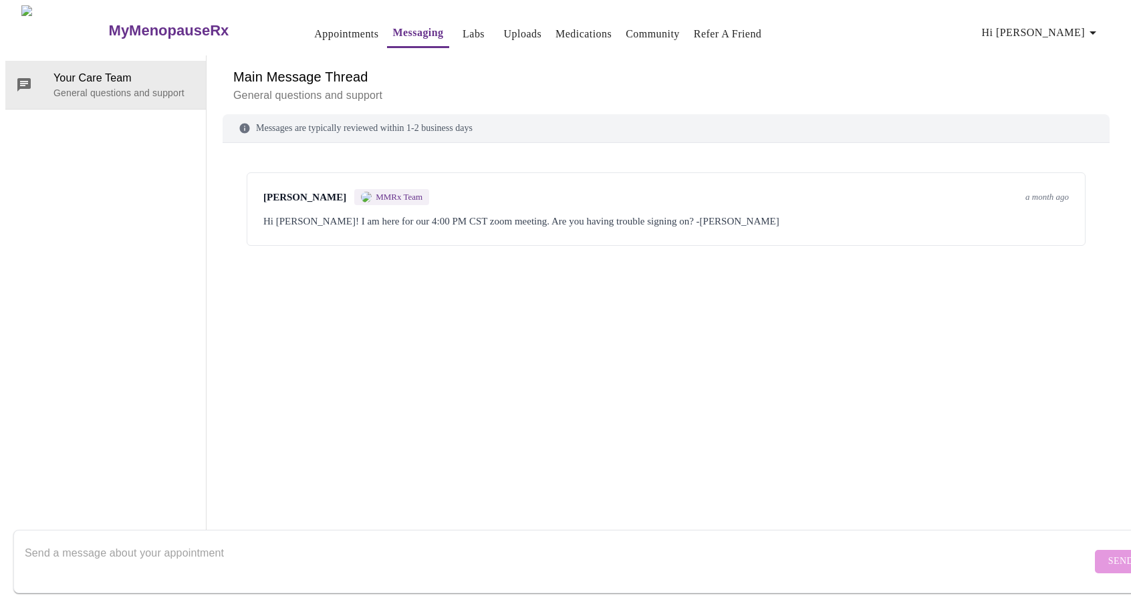
click at [463, 30] on link "Labs" at bounding box center [474, 34] width 22 height 19
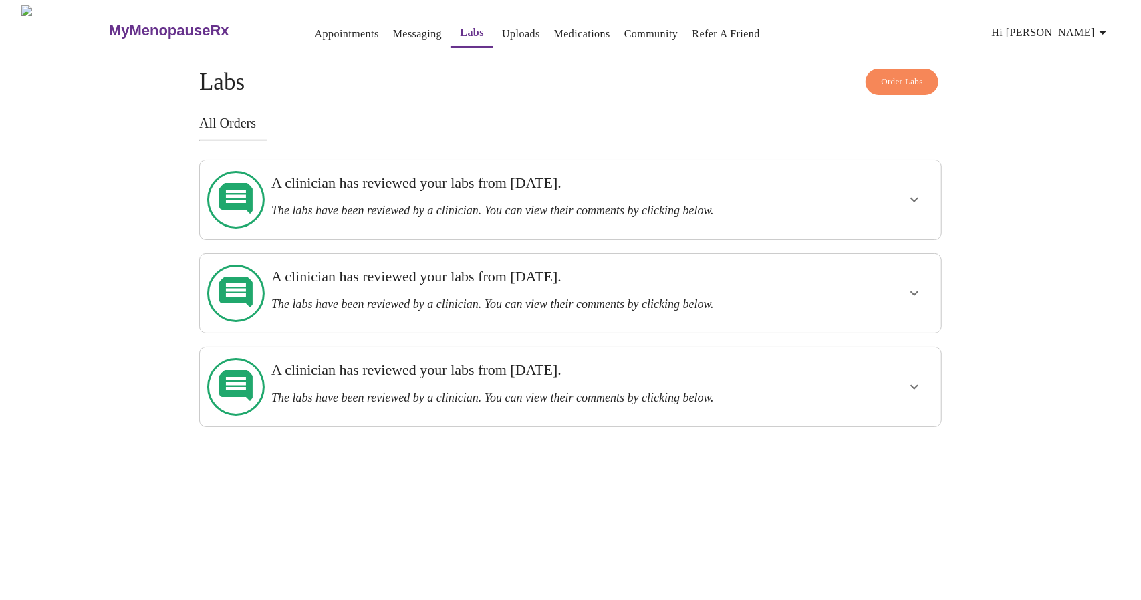
click at [396, 31] on link "Messaging" at bounding box center [417, 34] width 49 height 19
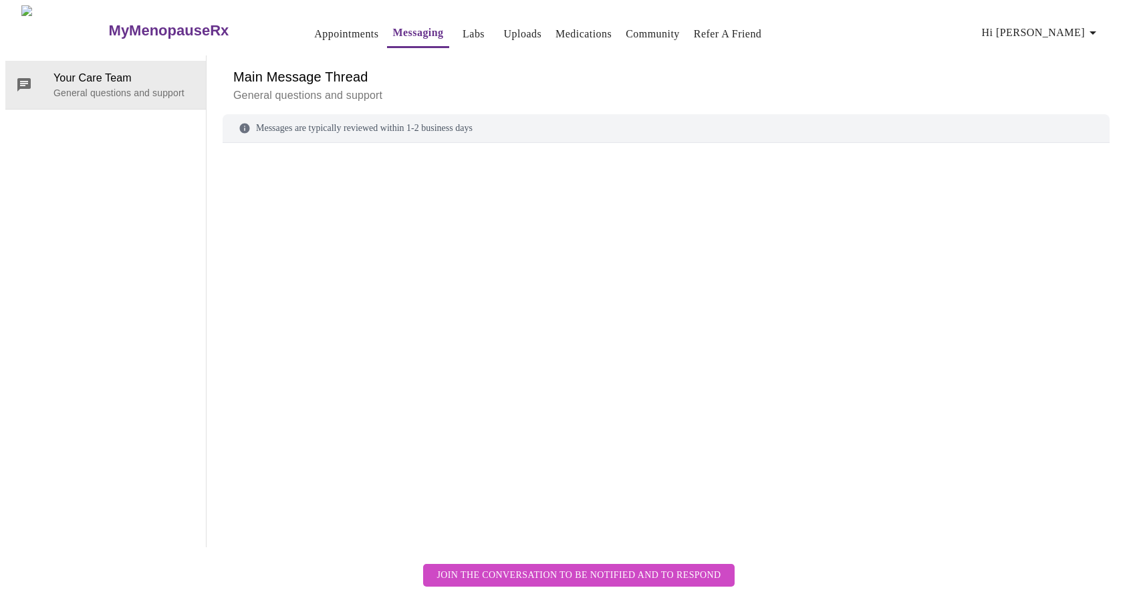
scroll to position [50, 0]
